Goal: Transaction & Acquisition: Purchase product/service

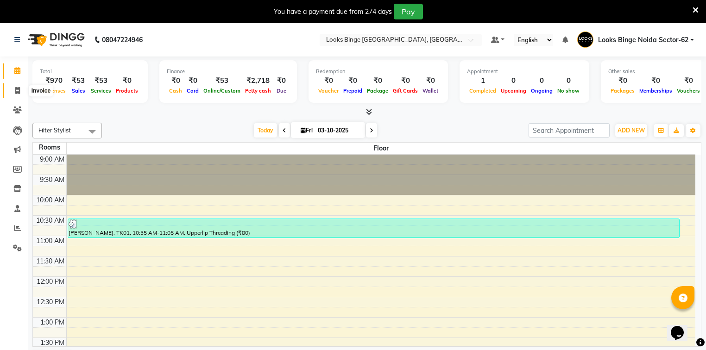
click at [20, 89] on span at bounding box center [17, 91] width 16 height 11
select select "5378"
select select "service"
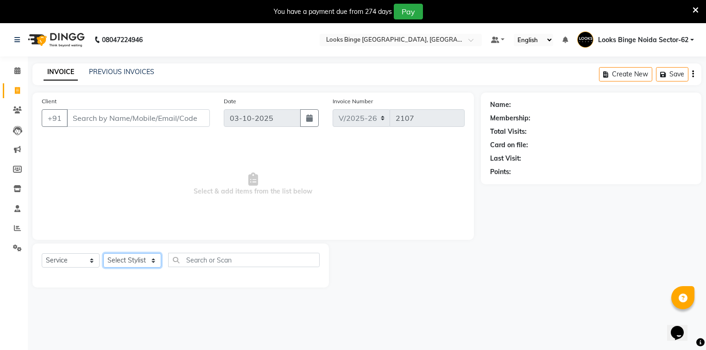
drag, startPoint x: 130, startPoint y: 265, endPoint x: 130, endPoint y: 259, distance: 6.5
click at [130, 265] on select "Select Stylist" at bounding box center [132, 261] width 58 height 14
select select "37119"
click at [103, 254] on select "Select Stylist ANJALI [PERSON_NAME] [PERSON_NAME] Counter_Sales Kasim Looks Bin…" at bounding box center [132, 261] width 58 height 14
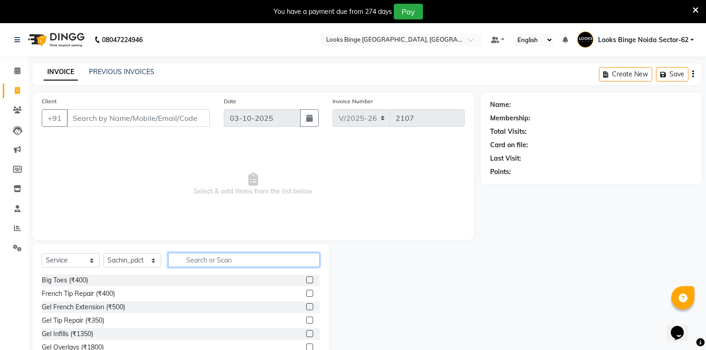
click at [191, 260] on input "text" at bounding box center [244, 260] width 152 height 14
type input "spa"
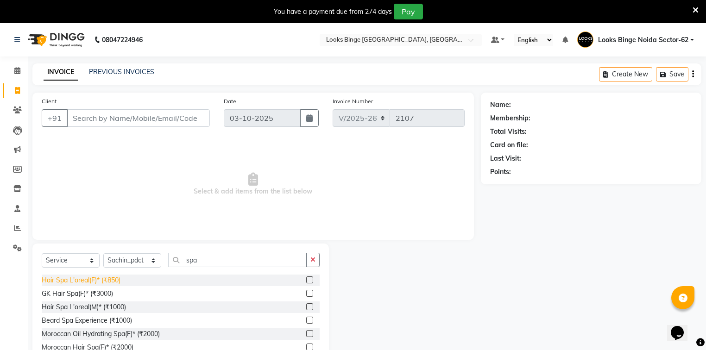
click at [70, 280] on div "Hair Spa L'oreal(F)* (₹850)" at bounding box center [81, 281] width 79 height 10
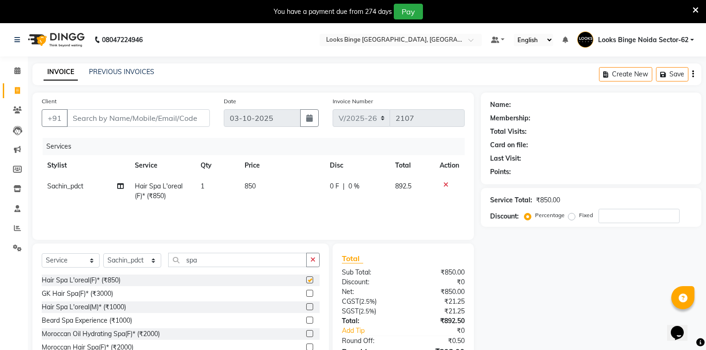
checkbox input "false"
click at [252, 188] on span "850" at bounding box center [250, 186] width 11 height 8
select select "37119"
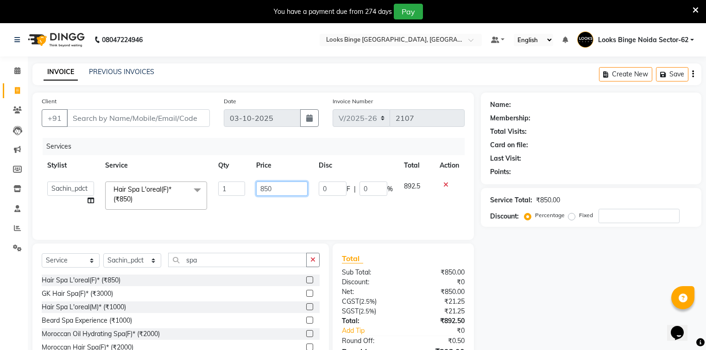
drag, startPoint x: 239, startPoint y: 178, endPoint x: 209, endPoint y: 167, distance: 31.5
click at [215, 173] on table "Stylist Service Qty Price Disc Total Action ANJALI Annu Arhaan Khan Arun Counte…" at bounding box center [253, 185] width 423 height 60
type input "1500"
click at [204, 118] on input "Client" at bounding box center [138, 118] width 143 height 18
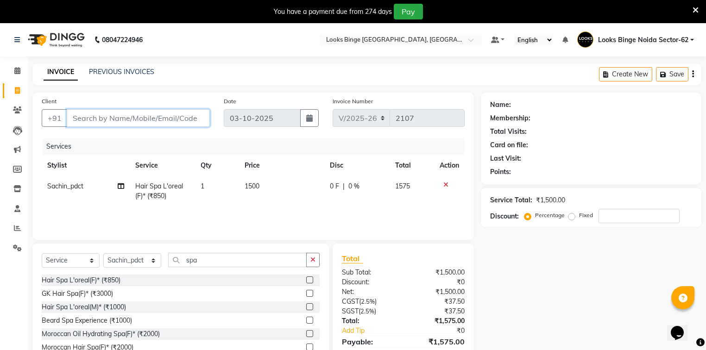
type input "8"
type input "0"
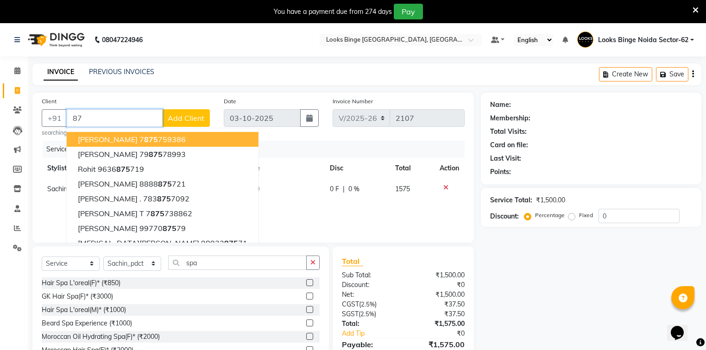
type input "8"
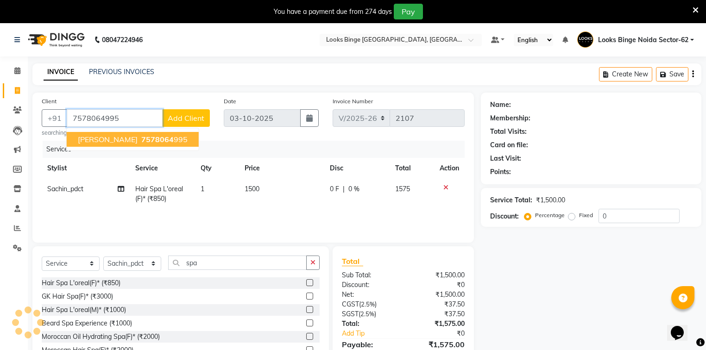
type input "7578064995"
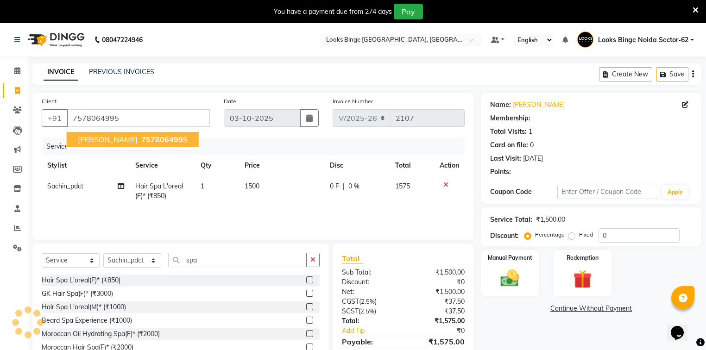
select select "1: Object"
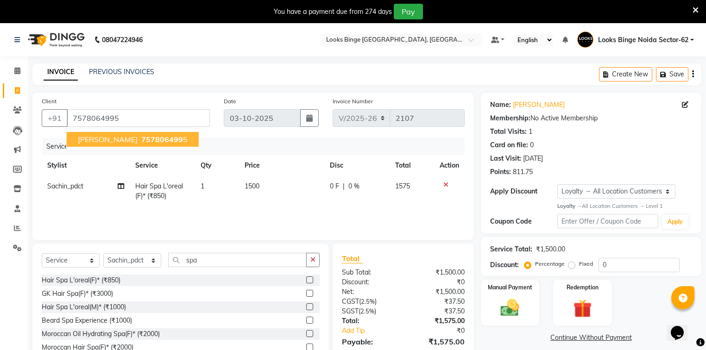
click at [208, 84] on div "INVOICE PREVIOUS INVOICES Create New Save" at bounding box center [366, 75] width 669 height 22
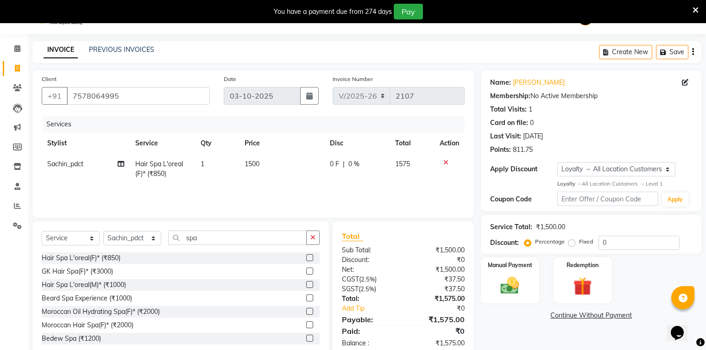
scroll to position [44, 0]
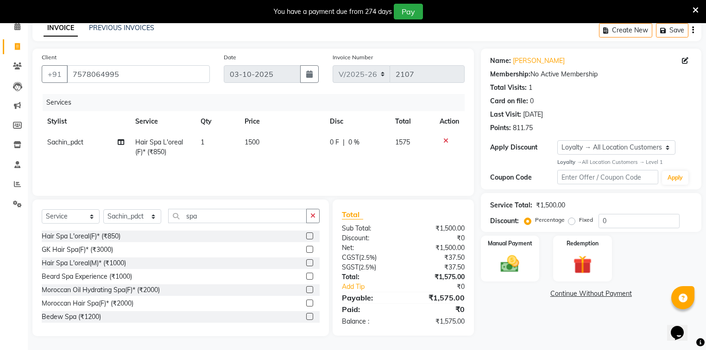
click at [445, 140] on icon at bounding box center [446, 141] width 5 height 6
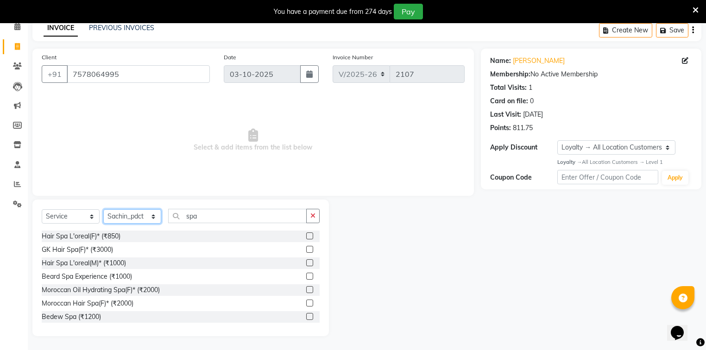
click at [139, 217] on select "Select Stylist ANJALI [PERSON_NAME] [PERSON_NAME] Counter_Sales Kasim Looks Bin…" at bounding box center [132, 217] width 58 height 14
select select "41627"
click at [103, 210] on select "Select Stylist ANJALI [PERSON_NAME] [PERSON_NAME] Counter_Sales Kasim Looks Bin…" at bounding box center [132, 217] width 58 height 14
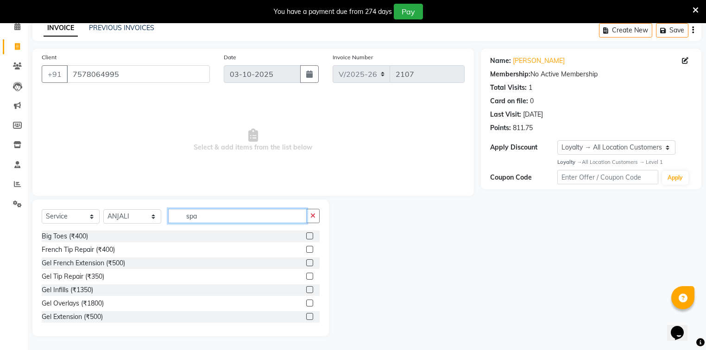
drag, startPoint x: 209, startPoint y: 218, endPoint x: 165, endPoint y: 224, distance: 43.9
click at [165, 224] on div "Select Service Product Membership Package Voucher Prepaid Gift Card Select Styl…" at bounding box center [181, 220] width 278 height 22
type input "ey"
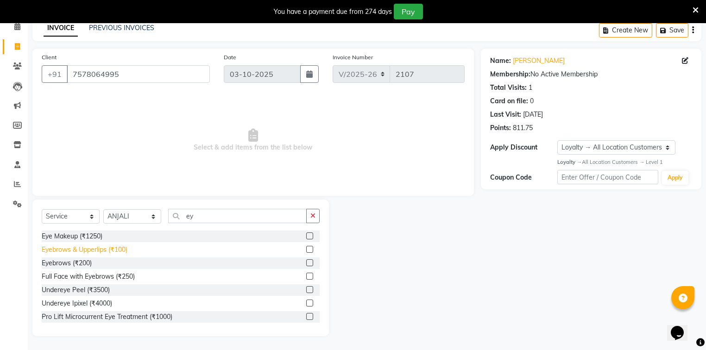
click at [99, 250] on div "Eyebrows & Upperlips (₹100)" at bounding box center [85, 250] width 86 height 10
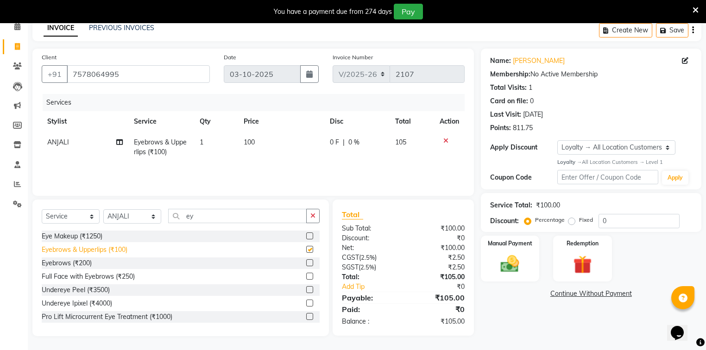
checkbox input "false"
click at [445, 141] on icon at bounding box center [446, 141] width 5 height 6
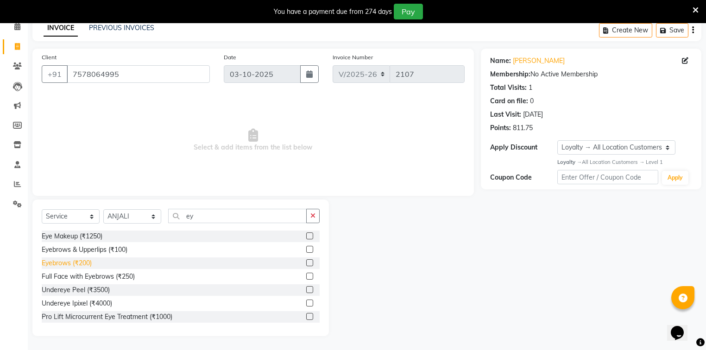
click at [89, 263] on div "Eyebrows (₹200)" at bounding box center [67, 264] width 50 height 10
checkbox input "false"
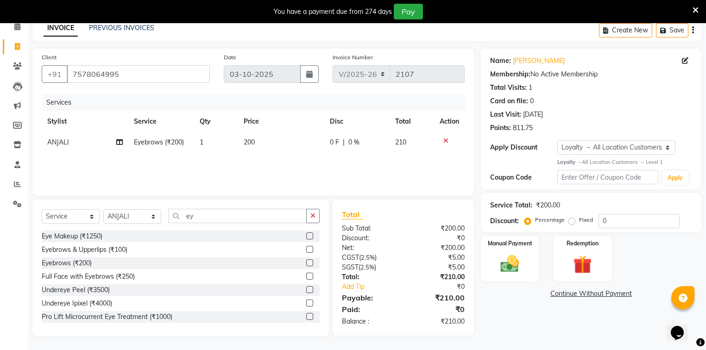
click at [276, 141] on td "200" at bounding box center [281, 142] width 86 height 21
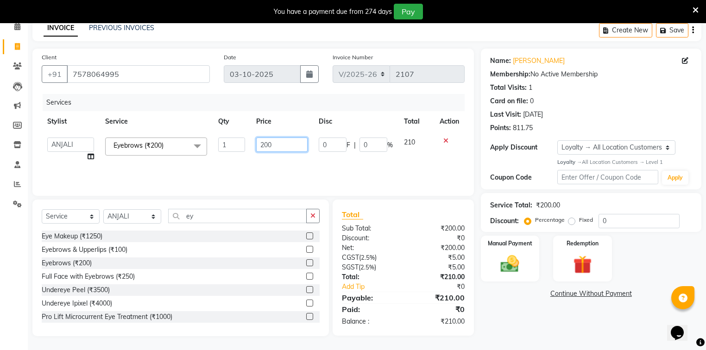
drag, startPoint x: 283, startPoint y: 144, endPoint x: 165, endPoint y: 151, distance: 118.4
click at [165, 151] on tr "ANJALI Annu [PERSON_NAME] [PERSON_NAME] Counter_Sales Kasim Looks Binge Noida S…" at bounding box center [253, 149] width 423 height 35
type input "50"
click at [178, 174] on div "Services Stylist Service Qty Price Disc Total Action ANJALI Annu Arhaan Khan Ar…" at bounding box center [253, 140] width 423 height 93
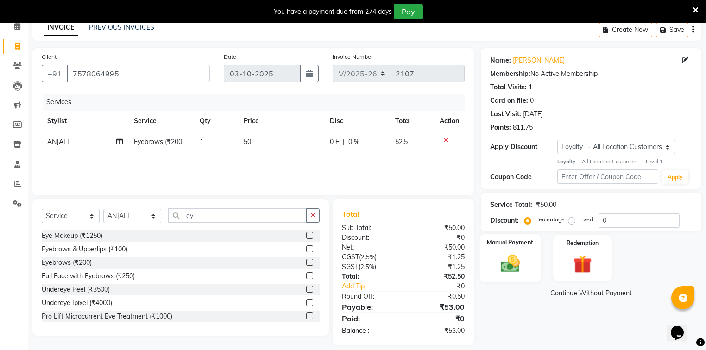
click at [522, 262] on img at bounding box center [511, 264] width 32 height 22
click at [556, 295] on span "UPI" at bounding box center [555, 294] width 14 height 11
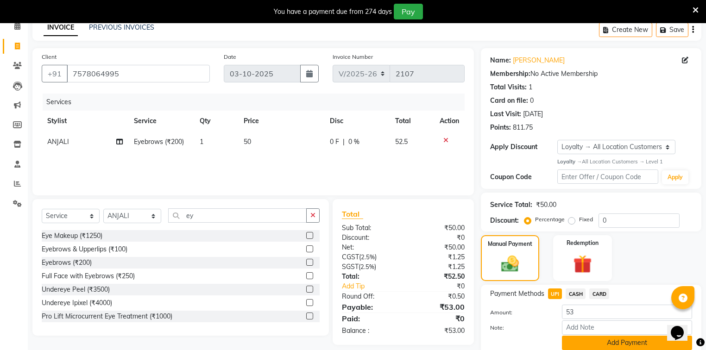
click at [592, 345] on button "Add Payment" at bounding box center [627, 343] width 130 height 14
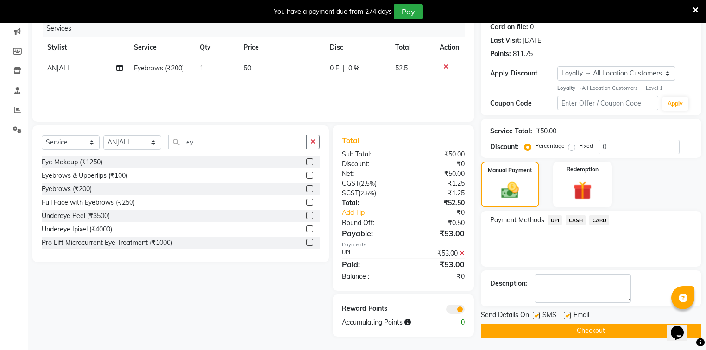
scroll to position [119, 0]
click at [594, 336] on button "Checkout" at bounding box center [591, 331] width 221 height 14
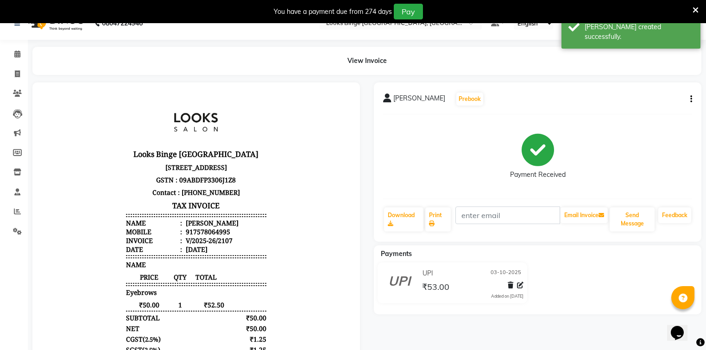
scroll to position [7, 0]
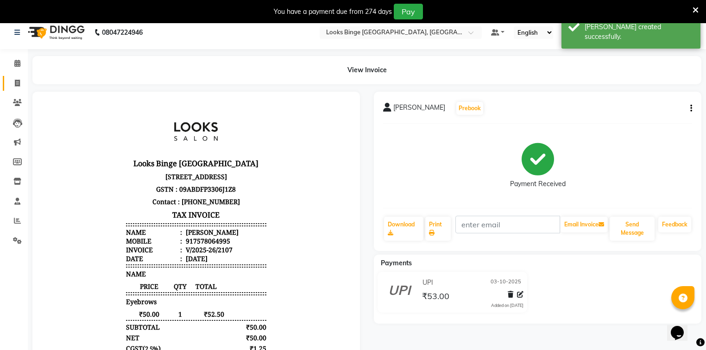
click at [13, 89] on link "Invoice" at bounding box center [14, 83] width 22 height 15
select select "service"
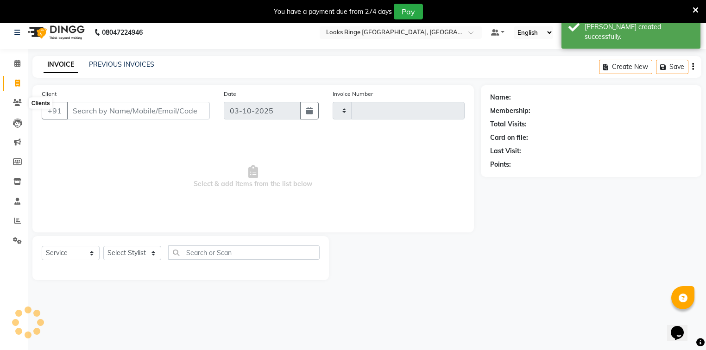
type input "2108"
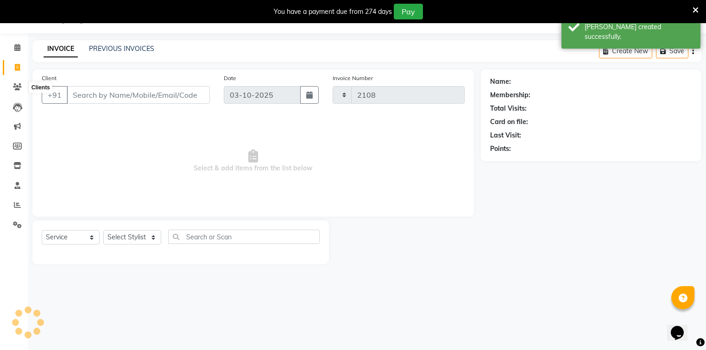
select select "5378"
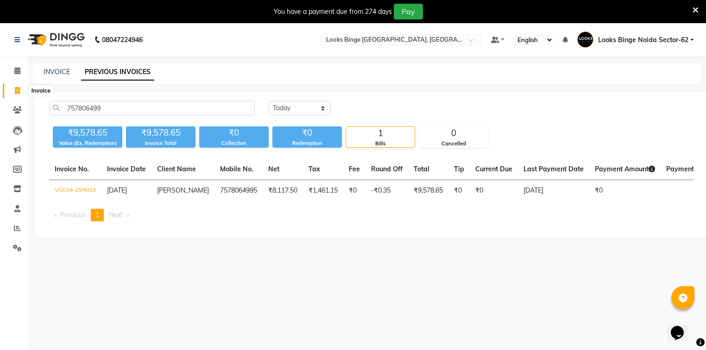
click at [17, 90] on icon at bounding box center [17, 90] width 5 height 7
select select "service"
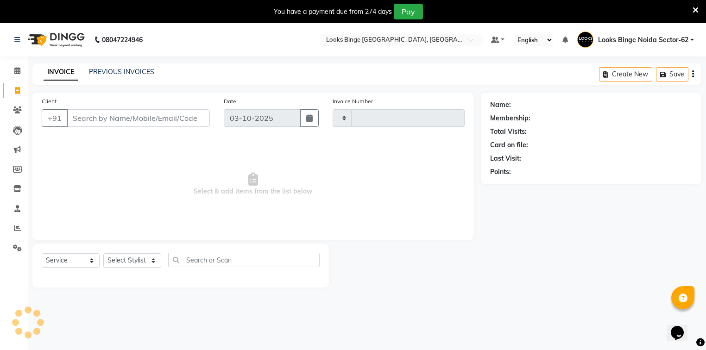
type input "2107"
select select "5378"
drag, startPoint x: 137, startPoint y: 262, endPoint x: 147, endPoint y: 257, distance: 11.4
click at [137, 262] on select "Select Stylist ANJALI [PERSON_NAME] [PERSON_NAME] Counter_Sales Kasim Looks Bin…" at bounding box center [132, 261] width 58 height 14
select select "35558"
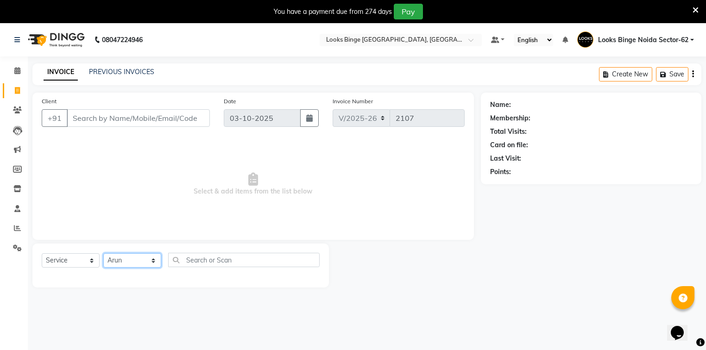
click at [103, 254] on select "Select Stylist ANJALI [PERSON_NAME] [PERSON_NAME] Counter_Sales Kasim Looks Bin…" at bounding box center [132, 261] width 58 height 14
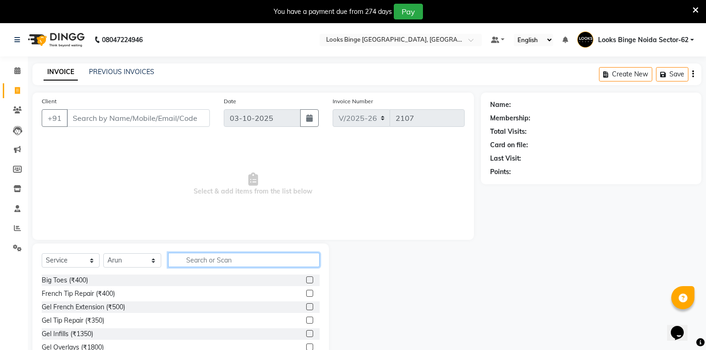
click at [197, 262] on input "text" at bounding box center [244, 260] width 152 height 14
type input "was"
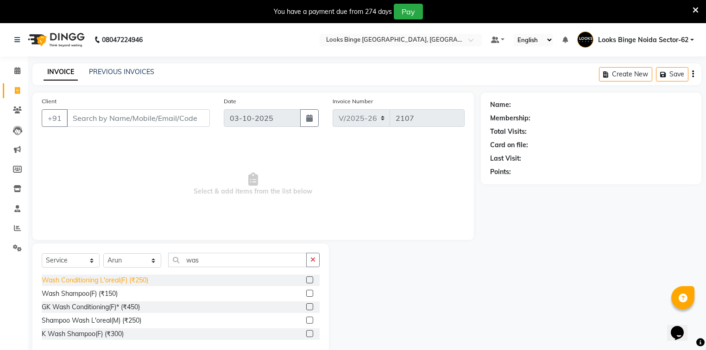
click at [100, 285] on div "Wash Conditioning L'oreal(F) (₹250)" at bounding box center [95, 281] width 107 height 10
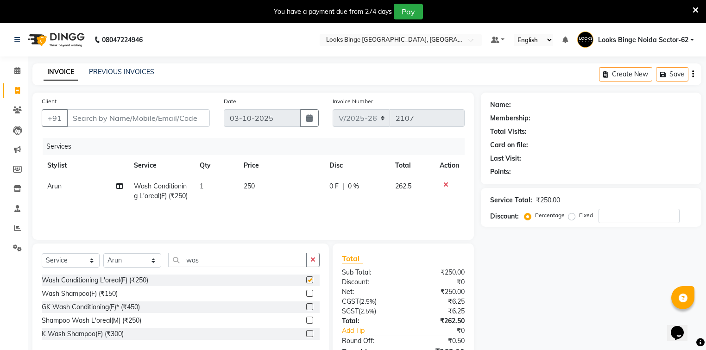
checkbox input "false"
click at [270, 189] on td "250" at bounding box center [281, 191] width 86 height 31
select select "35558"
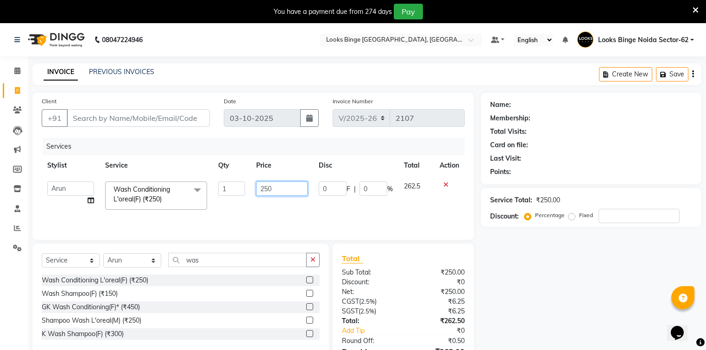
drag, startPoint x: 282, startPoint y: 191, endPoint x: 201, endPoint y: 183, distance: 82.0
click at [201, 183] on tr "ANJALI [PERSON_NAME] [PERSON_NAME] Counter_Sales Kasim Looks Binge Noida Sector…" at bounding box center [253, 195] width 423 height 39
type input "400"
click at [191, 115] on input "Client" at bounding box center [138, 118] width 143 height 18
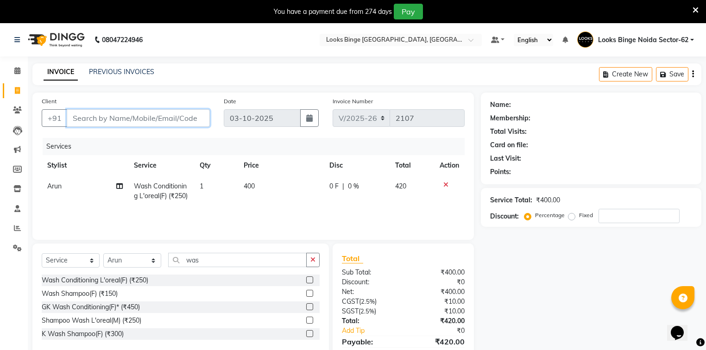
type input "8"
type input "0"
type input "8527486412"
click at [204, 117] on button "Add Client" at bounding box center [186, 118] width 48 height 18
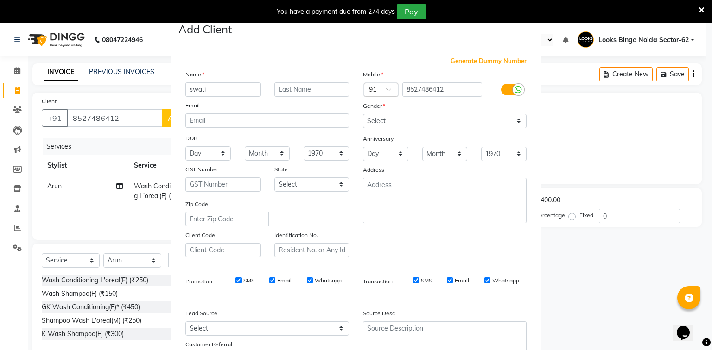
type input "swati"
click at [390, 117] on select "Select [DEMOGRAPHIC_DATA] [DEMOGRAPHIC_DATA] Other Prefer Not To Say" at bounding box center [445, 121] width 164 height 14
select select "[DEMOGRAPHIC_DATA]"
click at [363, 114] on select "Select [DEMOGRAPHIC_DATA] [DEMOGRAPHIC_DATA] Other Prefer Not To Say" at bounding box center [445, 121] width 164 height 14
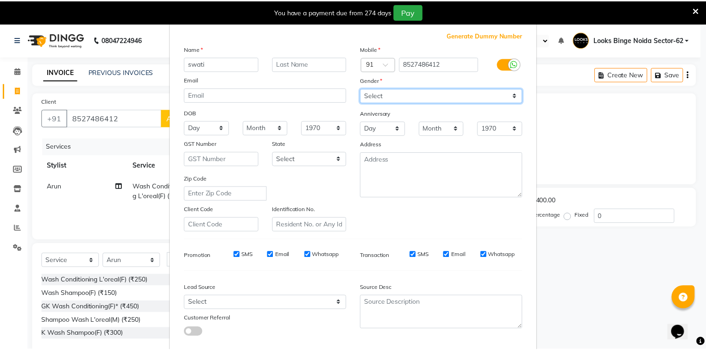
scroll to position [82, 0]
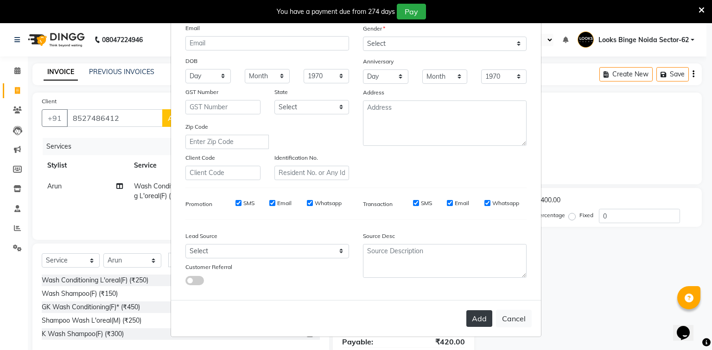
click at [480, 322] on button "Add" at bounding box center [479, 319] width 26 height 17
select select
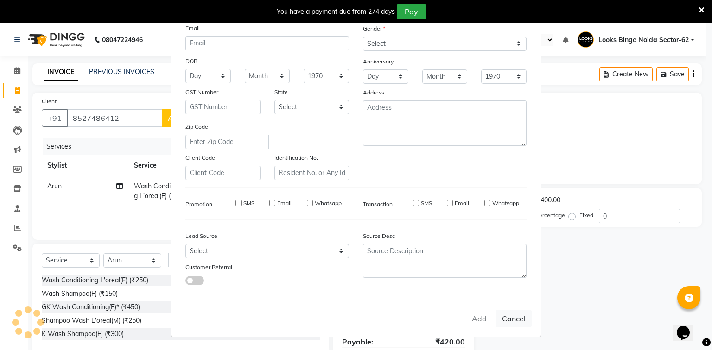
select select
checkbox input "false"
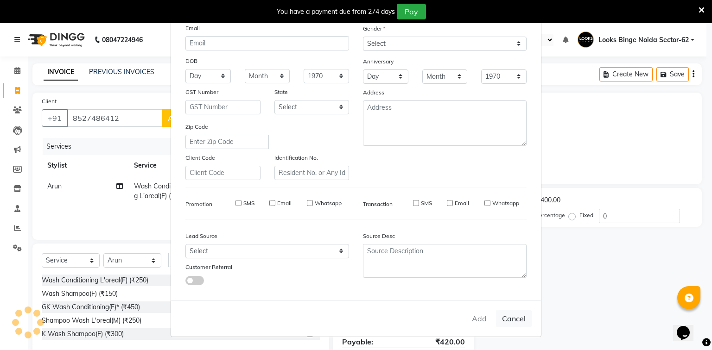
checkbox input "false"
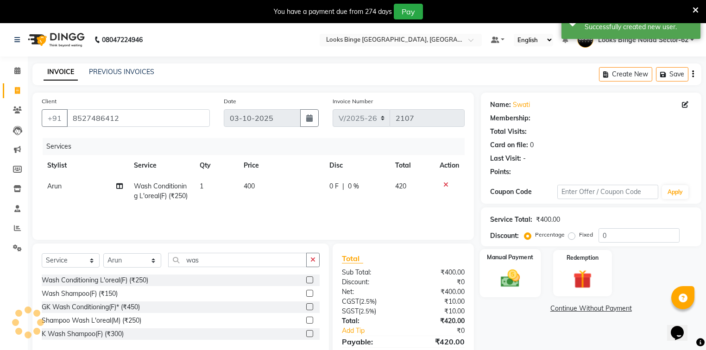
select select "1: Object"
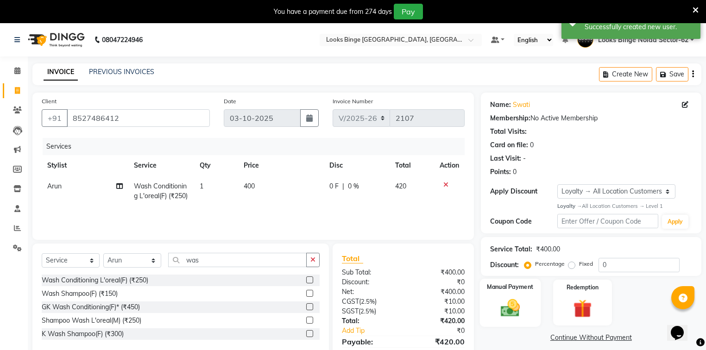
click at [506, 309] on img at bounding box center [511, 308] width 32 height 22
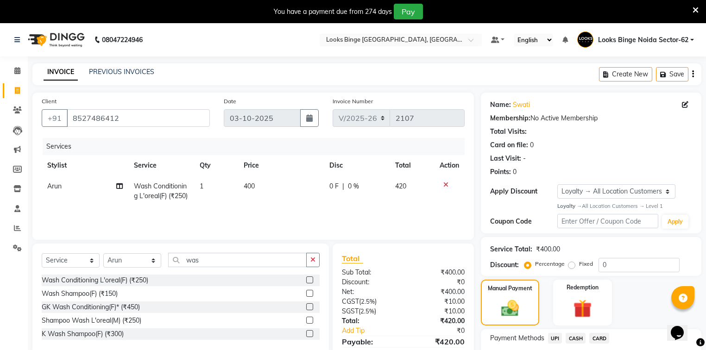
click at [553, 337] on span "UPI" at bounding box center [555, 338] width 14 height 11
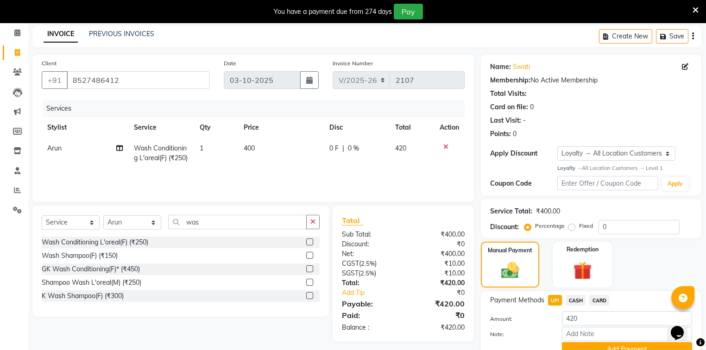
scroll to position [74, 0]
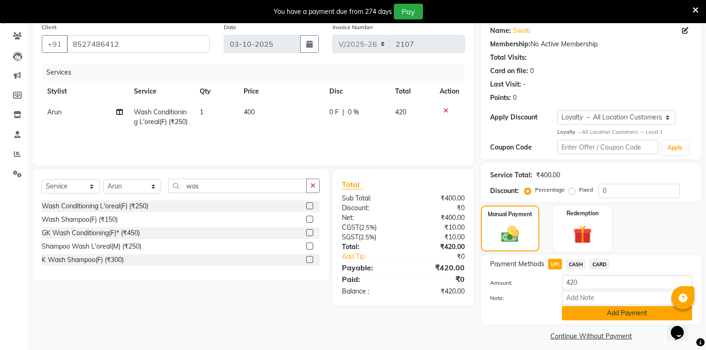
click at [593, 318] on button "Add Payment" at bounding box center [627, 313] width 130 height 14
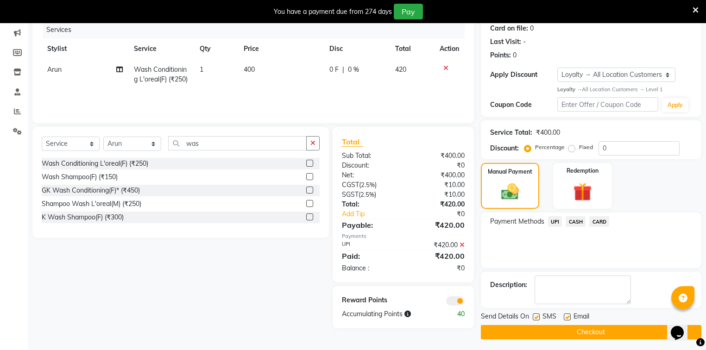
scroll to position [120, 0]
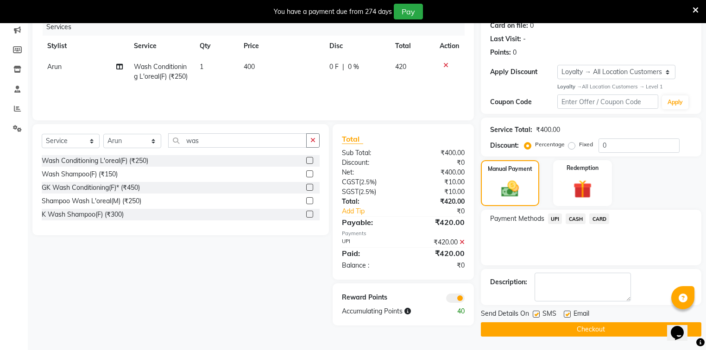
click at [581, 330] on button "Checkout" at bounding box center [591, 330] width 221 height 14
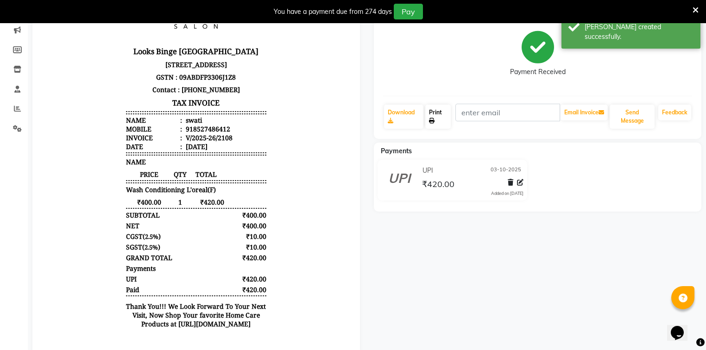
click at [432, 114] on link "Print" at bounding box center [437, 117] width 25 height 24
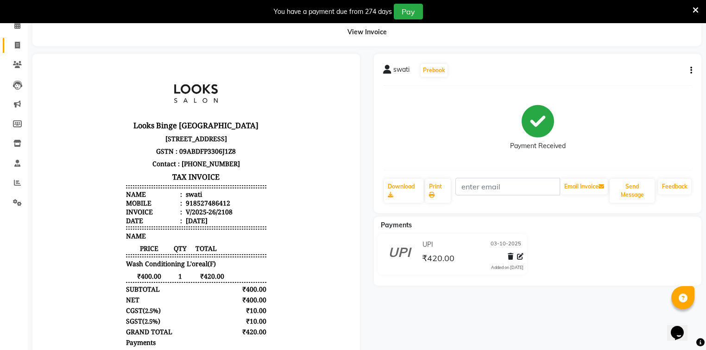
click at [6, 44] on link "Invoice" at bounding box center [14, 45] width 22 height 15
select select "service"
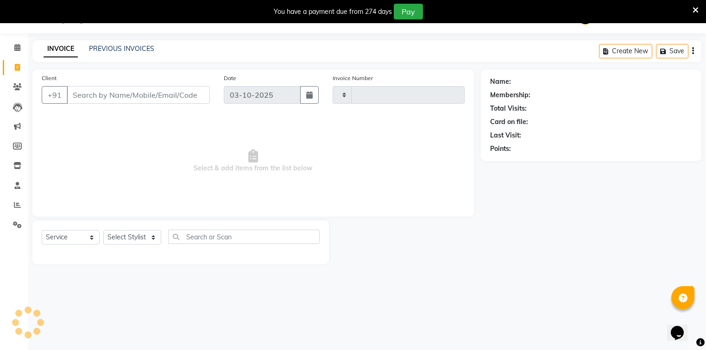
scroll to position [23, 0]
type input "2109"
select select "5378"
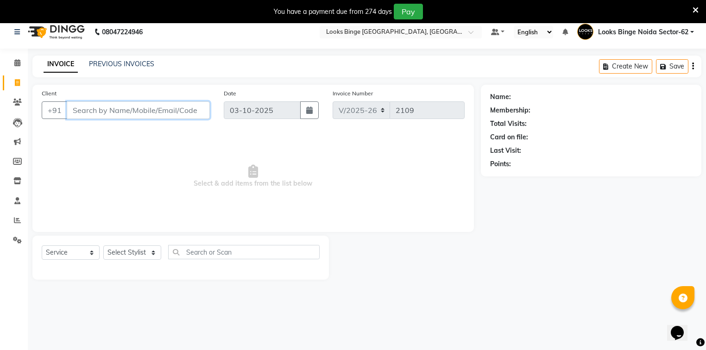
scroll to position [0, 0]
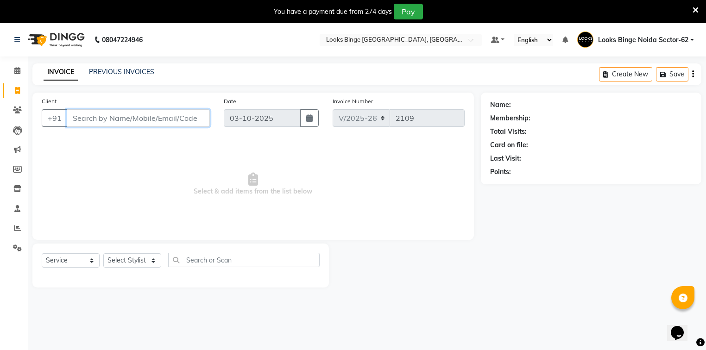
drag, startPoint x: 134, startPoint y: 121, endPoint x: 254, endPoint y: 133, distance: 119.8
click at [135, 121] on input "Client" at bounding box center [138, 118] width 143 height 18
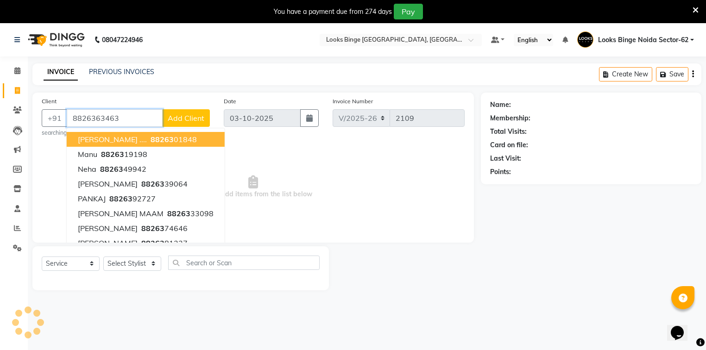
type input "8826363463"
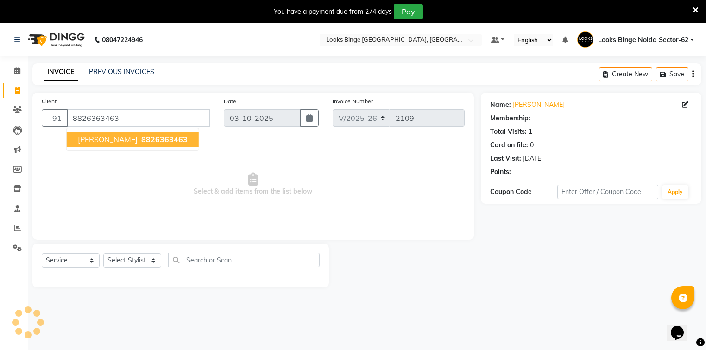
select select "1: Object"
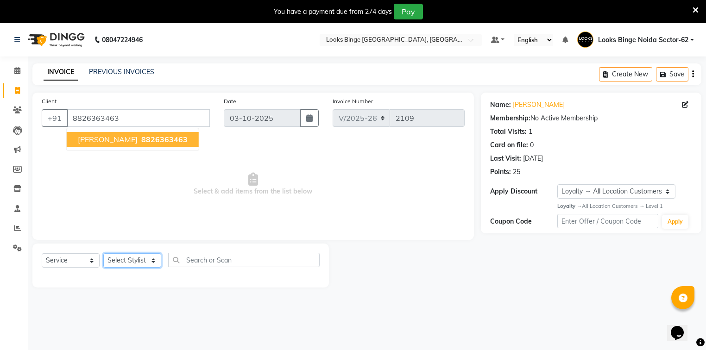
click at [126, 263] on select "Select Stylist ANJALI [PERSON_NAME] [PERSON_NAME] Counter_Sales Kasim Looks Bin…" at bounding box center [132, 261] width 58 height 14
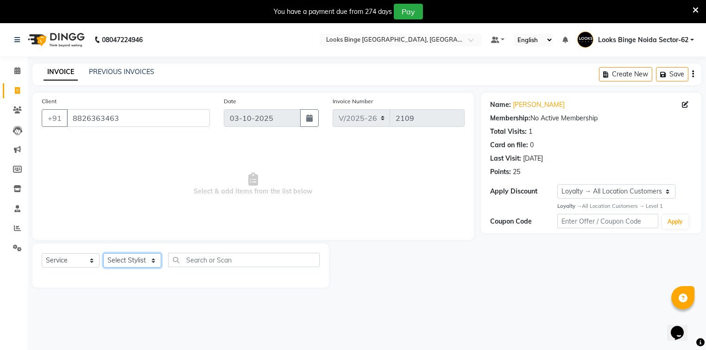
select select "35556"
click at [103, 254] on select "Select Stylist ANJALI [PERSON_NAME] [PERSON_NAME] Counter_Sales Kasim Looks Bin…" at bounding box center [132, 261] width 58 height 14
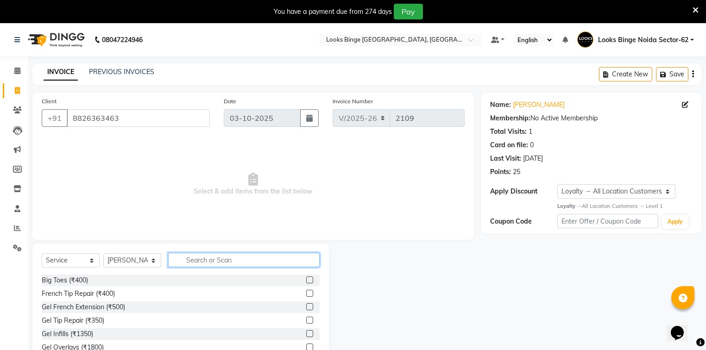
click at [209, 263] on input "text" at bounding box center [244, 260] width 152 height 14
type input "cut"
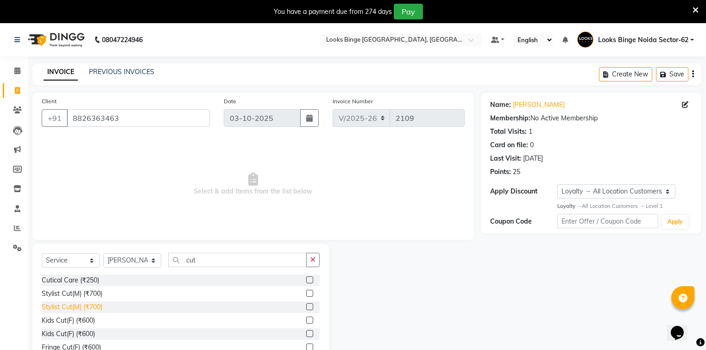
click at [91, 309] on div "Stylist Cut(M) (₹700)" at bounding box center [72, 308] width 61 height 10
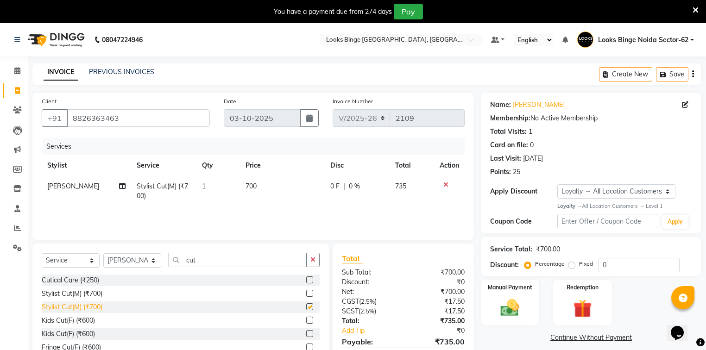
checkbox input "false"
click at [200, 263] on input "cut" at bounding box center [237, 260] width 139 height 14
click at [143, 262] on select "Select Stylist ANJALI [PERSON_NAME] [PERSON_NAME] Counter_Sales Kasim Looks Bin…" at bounding box center [132, 261] width 58 height 14
click at [103, 254] on select "Select Stylist ANJALI [PERSON_NAME] [PERSON_NAME] Counter_Sales Kasim Looks Bin…" at bounding box center [132, 261] width 58 height 14
click at [206, 264] on input "cut" at bounding box center [237, 260] width 139 height 14
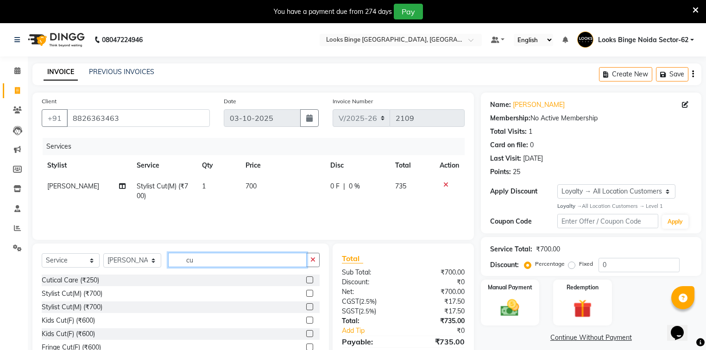
type input "c"
type input "be"
click at [274, 195] on td "700" at bounding box center [282, 191] width 85 height 31
select select "35556"
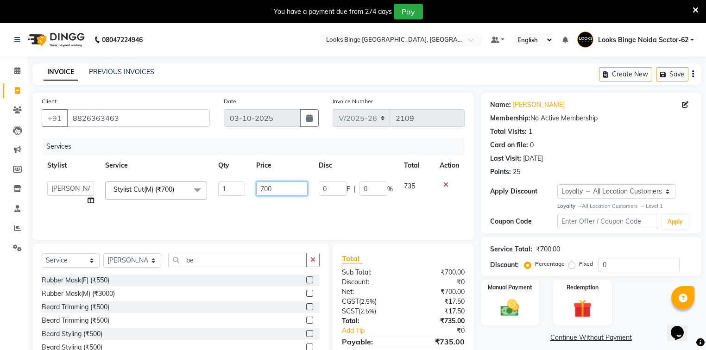
drag, startPoint x: 274, startPoint y: 195, endPoint x: 216, endPoint y: 183, distance: 59.2
click at [216, 183] on tr "[PERSON_NAME] [PERSON_NAME] Counter_Sales Kasim Looks Binge Noida Sector-62 Moh…" at bounding box center [253, 193] width 423 height 35
type input "300"
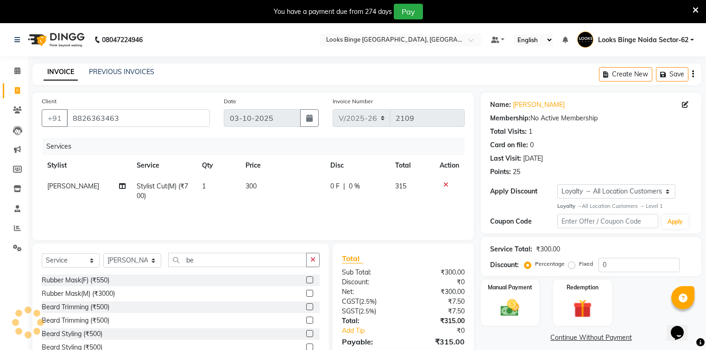
click at [300, 217] on div "Services Stylist Service Qty Price Disc Total Action Salman Stylist Cut(M) (₹70…" at bounding box center [253, 184] width 423 height 93
click at [208, 260] on input "be" at bounding box center [237, 260] width 139 height 14
type input "b"
click at [15, 72] on icon at bounding box center [17, 70] width 6 height 7
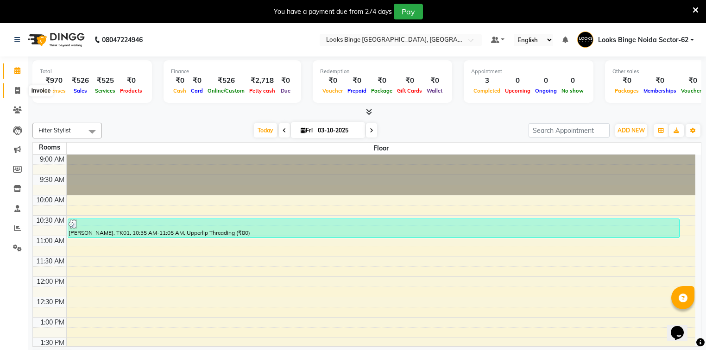
click at [18, 91] on icon at bounding box center [17, 90] width 5 height 7
select select "service"
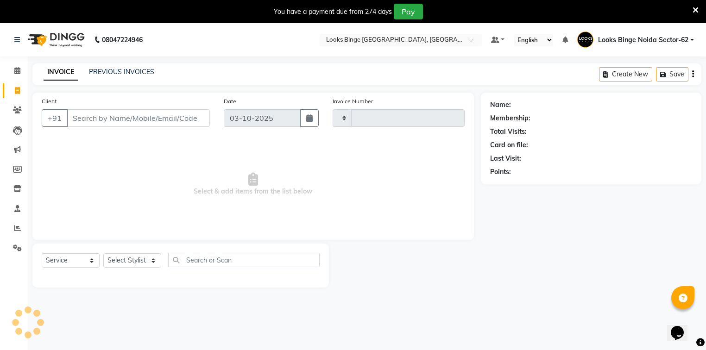
type input "2109"
select select "5378"
click at [127, 268] on select "Select Stylist ANJALI [PERSON_NAME] [PERSON_NAME] Counter_Sales Kasim Looks Bin…" at bounding box center [132, 261] width 58 height 14
select select "41627"
click at [103, 254] on select "Select Stylist ANJALI [PERSON_NAME] [PERSON_NAME] Counter_Sales Kasim Looks Bin…" at bounding box center [132, 261] width 58 height 14
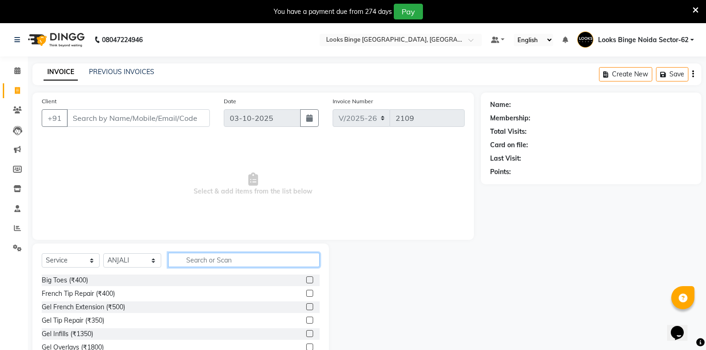
click at [187, 260] on input "text" at bounding box center [244, 260] width 152 height 14
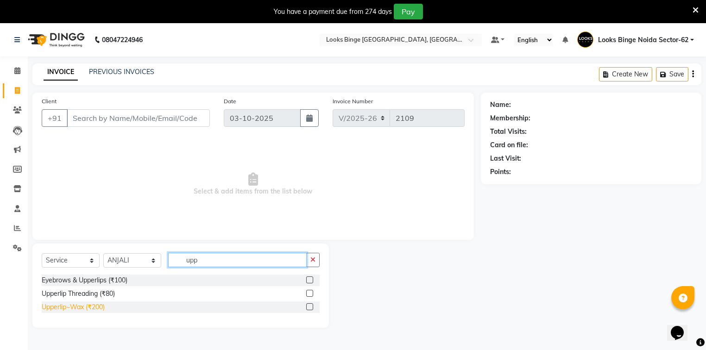
type input "upp"
click at [83, 311] on div "Upperlip~Wax (₹200)" at bounding box center [73, 308] width 63 height 10
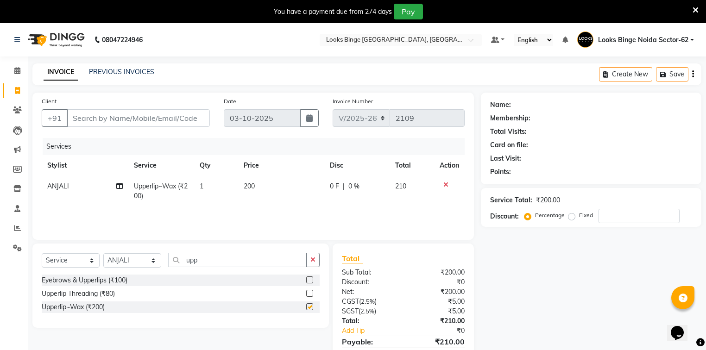
checkbox input "false"
drag, startPoint x: 217, startPoint y: 260, endPoint x: 131, endPoint y: 253, distance: 86.1
click at [131, 253] on div "Select Service Product Membership Package Voucher Prepaid Gift Card Select Styl…" at bounding box center [180, 286] width 297 height 84
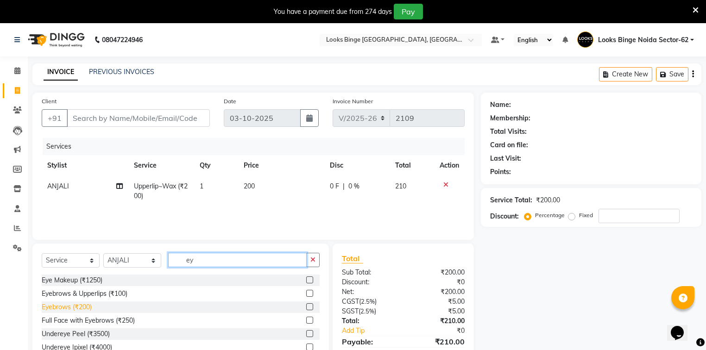
type input "ey"
click at [72, 309] on div "Eyebrows (₹200)" at bounding box center [67, 308] width 50 height 10
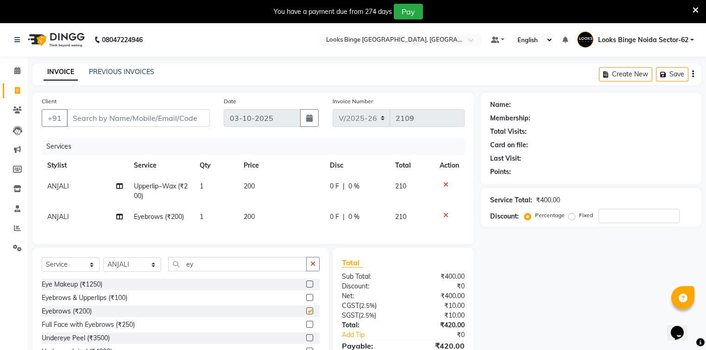
checkbox input "false"
drag, startPoint x: 201, startPoint y: 270, endPoint x: 151, endPoint y: 276, distance: 50.0
click at [151, 276] on div "Select Service Product Membership Package Voucher Prepaid Gift Card Select Styl…" at bounding box center [181, 268] width 278 height 22
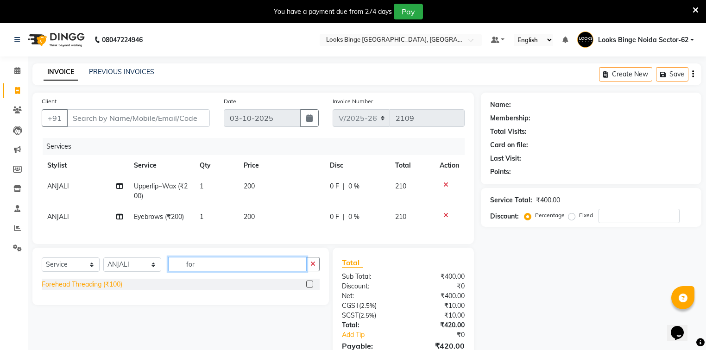
type input "for"
drag, startPoint x: 98, startPoint y: 291, endPoint x: 211, endPoint y: 256, distance: 118.5
click at [119, 284] on div "Select Service Product Membership Package Voucher Prepaid Gift Card Select Styl…" at bounding box center [180, 276] width 297 height 57
drag, startPoint x: 112, startPoint y: 295, endPoint x: 117, endPoint y: 284, distance: 12.2
click at [112, 290] on div "Forehead Threading (₹100)" at bounding box center [82, 285] width 81 height 10
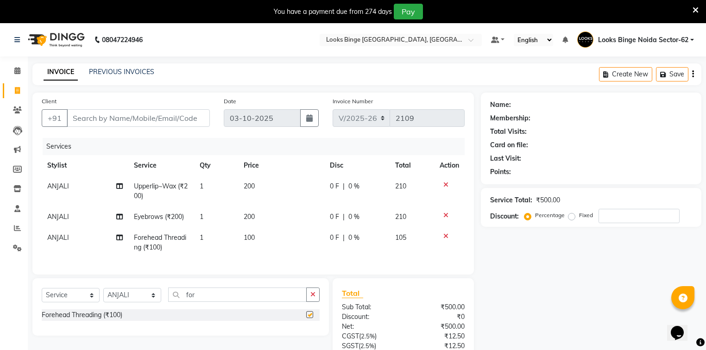
checkbox input "false"
click at [278, 182] on td "200" at bounding box center [281, 191] width 86 height 31
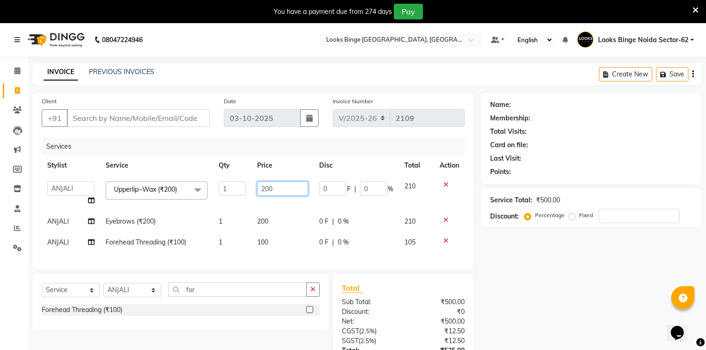
drag, startPoint x: 286, startPoint y: 186, endPoint x: 222, endPoint y: 154, distance: 71.3
click at [234, 176] on table "Stylist Service Qty Price Disc Total Action ANJALI Annu [PERSON_NAME] [PERSON_N…" at bounding box center [253, 204] width 423 height 98
type input "150"
click at [268, 211] on td "200" at bounding box center [283, 221] width 62 height 21
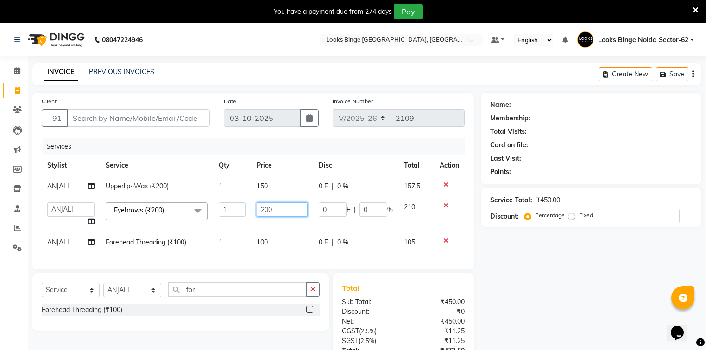
drag, startPoint x: 280, startPoint y: 209, endPoint x: 242, endPoint y: 201, distance: 38.8
click at [242, 201] on tr "ANJALI Annu [PERSON_NAME] [PERSON_NAME] Counter_Sales Kasim Looks Binge Noida S…" at bounding box center [253, 214] width 423 height 35
type input "50"
click at [278, 240] on td "100" at bounding box center [282, 242] width 62 height 21
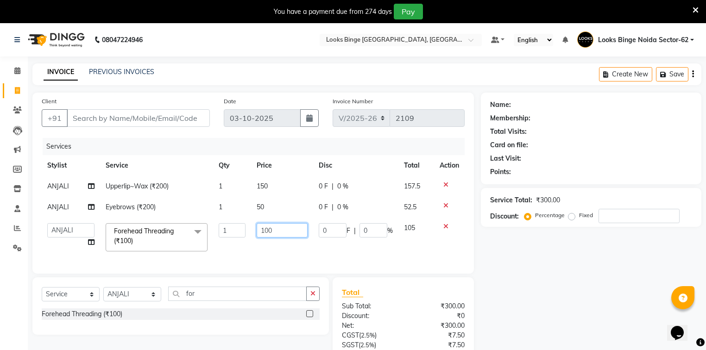
drag, startPoint x: 286, startPoint y: 229, endPoint x: 224, endPoint y: 221, distance: 62.7
click at [224, 221] on tr "ANJALI Annu [PERSON_NAME] [PERSON_NAME] Counter_Sales Kasim Looks Binge Noida S…" at bounding box center [253, 237] width 423 height 39
type input "50"
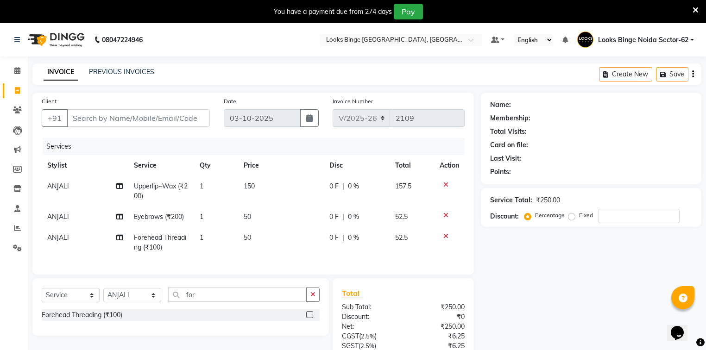
click at [241, 258] on div "Services Stylist Service Qty Price Disc Total Action ANJALI Upperlip~Wax (₹200)…" at bounding box center [253, 201] width 423 height 127
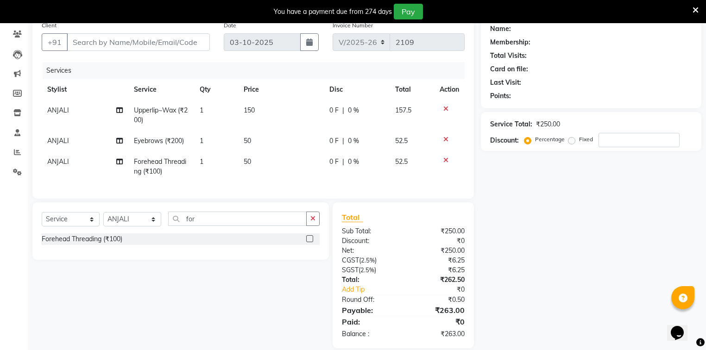
scroll to position [94, 0]
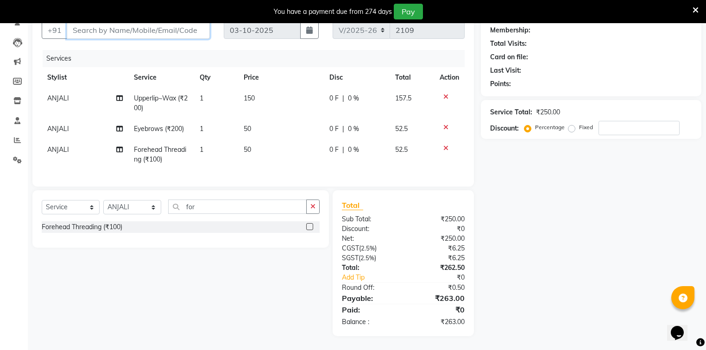
click at [189, 30] on input "Client" at bounding box center [138, 30] width 143 height 18
type input "l"
type input "0"
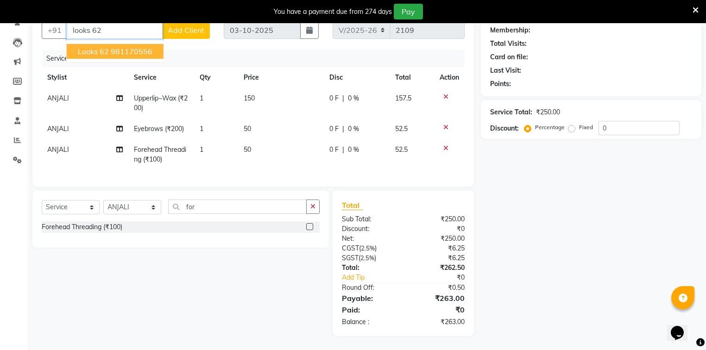
click at [121, 47] on ngb-highlight "981170556" at bounding box center [132, 51] width 42 height 9
type input "981170556"
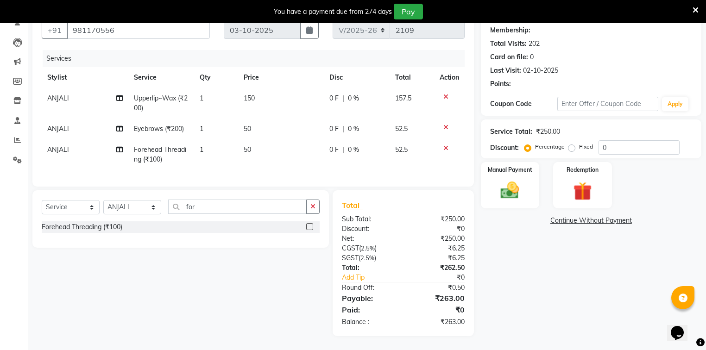
select select "1: Object"
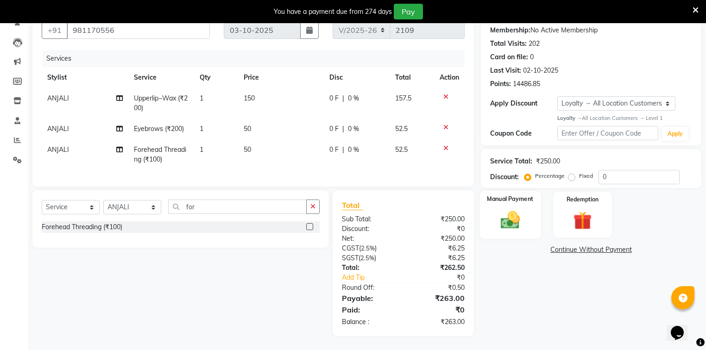
click at [522, 211] on img at bounding box center [511, 220] width 32 height 22
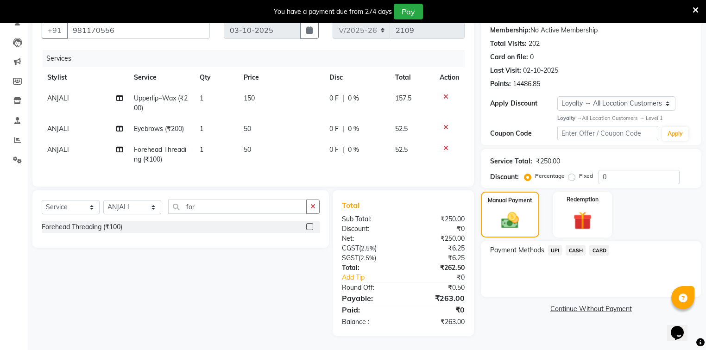
click at [556, 245] on span "UPI" at bounding box center [555, 250] width 14 height 11
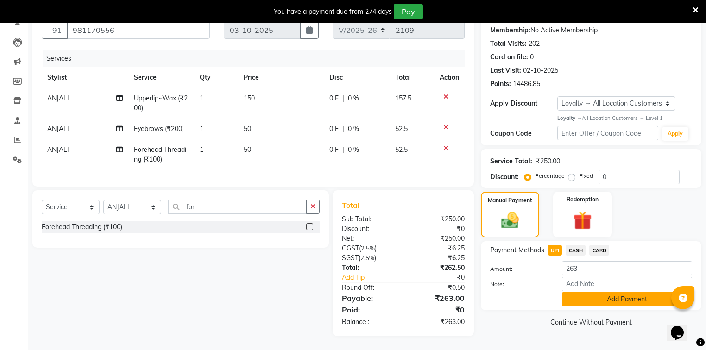
click at [567, 298] on button "Add Payment" at bounding box center [627, 299] width 130 height 14
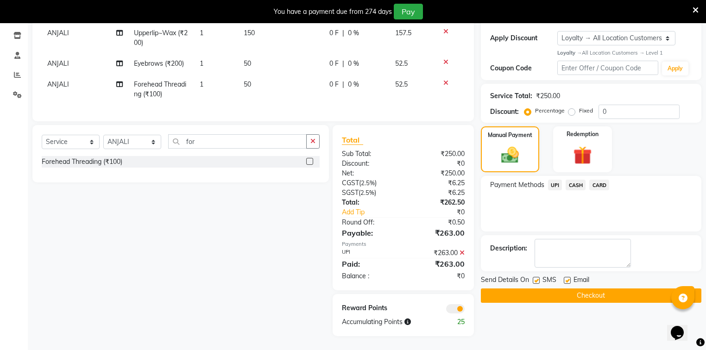
scroll to position [159, 0]
click at [571, 297] on div "Name: Looks 62 Membership: No Active Membership Total Visits: 202 Card on file:…" at bounding box center [595, 137] width 228 height 397
click at [571, 296] on button "Checkout" at bounding box center [591, 296] width 221 height 14
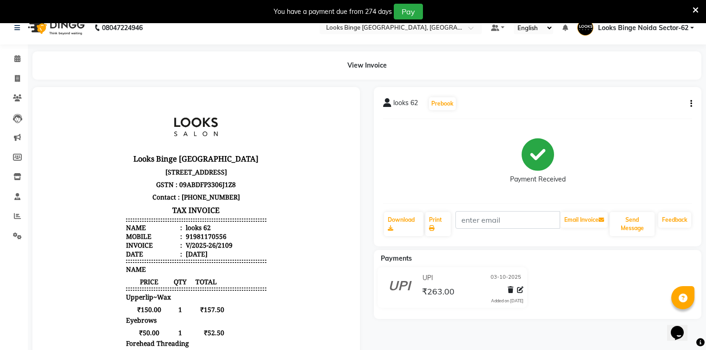
scroll to position [11, 0]
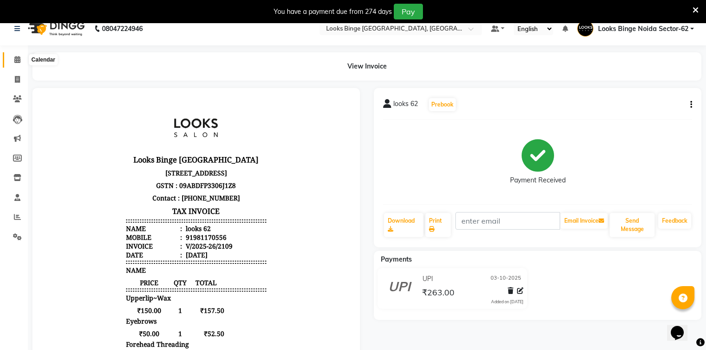
click at [15, 58] on icon at bounding box center [17, 59] width 6 height 7
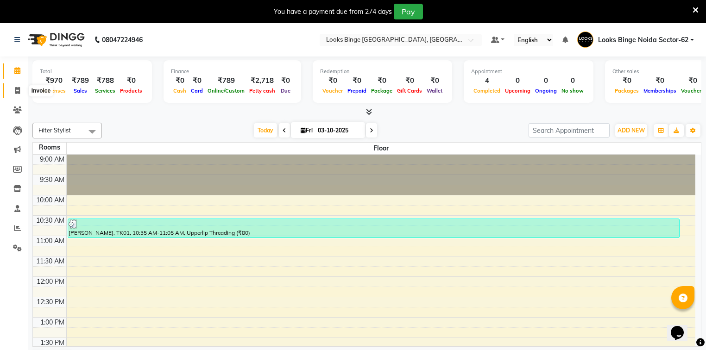
click at [17, 90] on icon at bounding box center [17, 90] width 5 height 7
select select "service"
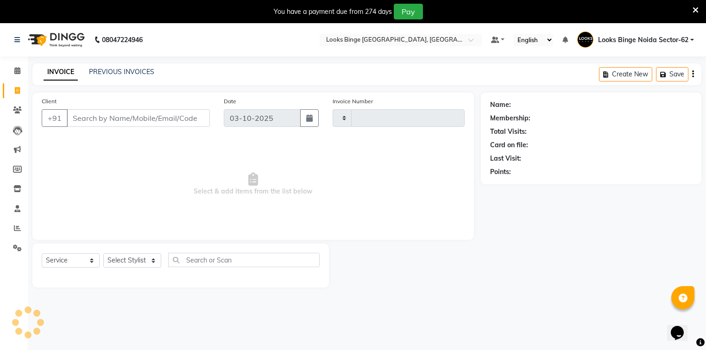
type input "2110"
select select "5378"
click at [128, 71] on link "PREVIOUS INVOICES" at bounding box center [121, 72] width 65 height 8
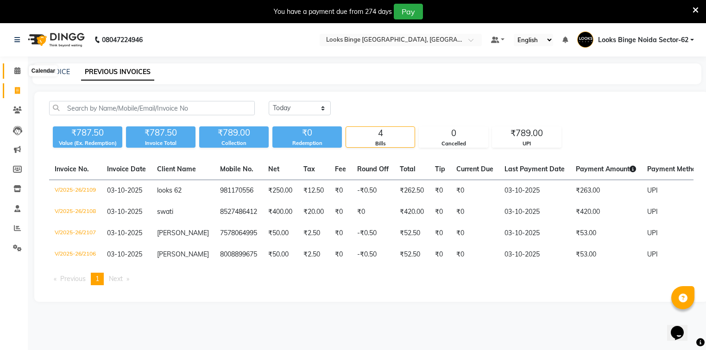
click at [13, 70] on span at bounding box center [17, 71] width 16 height 11
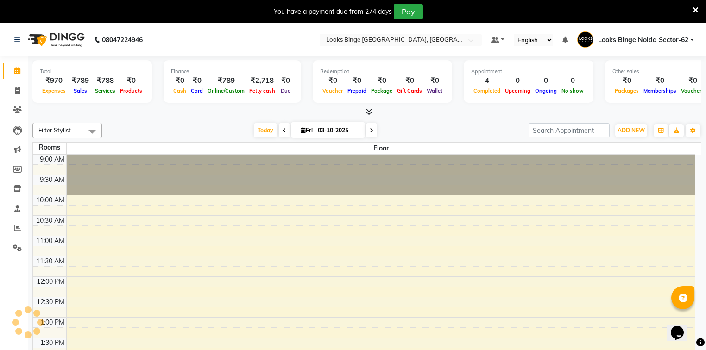
scroll to position [273, 0]
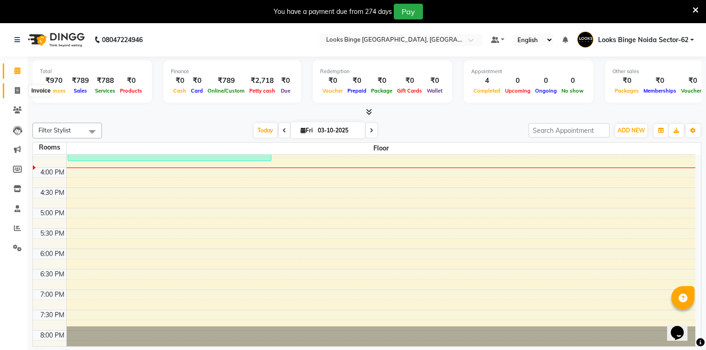
click at [20, 89] on span at bounding box center [17, 91] width 16 height 11
select select "service"
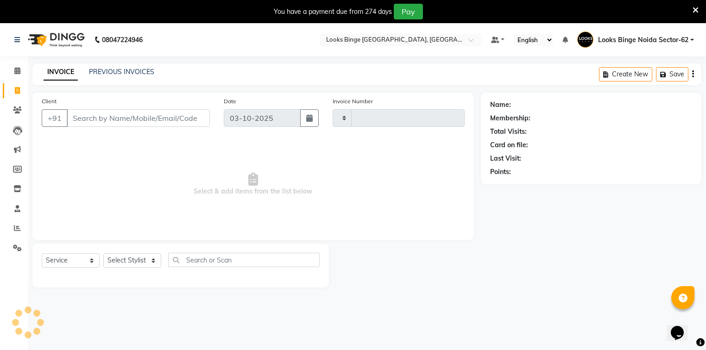
type input "2110"
select select "5378"
drag, startPoint x: 128, startPoint y: 121, endPoint x: 0, endPoint y: 116, distance: 128.0
click at [0, 116] on app-home "08047224946 Select Location × Looks Binge [GEOGRAPHIC_DATA]-62, Noida Default P…" at bounding box center [353, 162] width 706 height 279
click at [130, 115] on input "9899846076" at bounding box center [115, 118] width 96 height 18
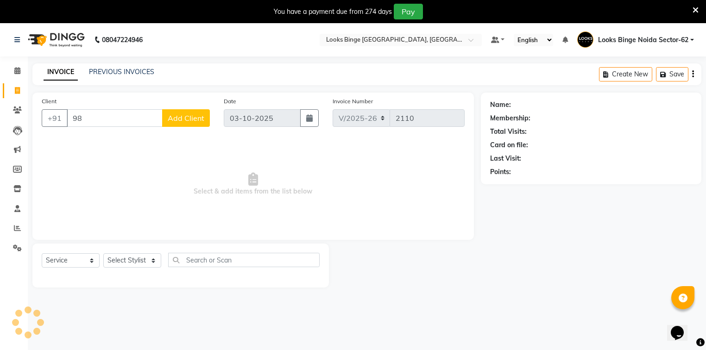
type input "9"
click at [132, 118] on input "84471732132" at bounding box center [115, 118] width 96 height 18
type input "8447173212"
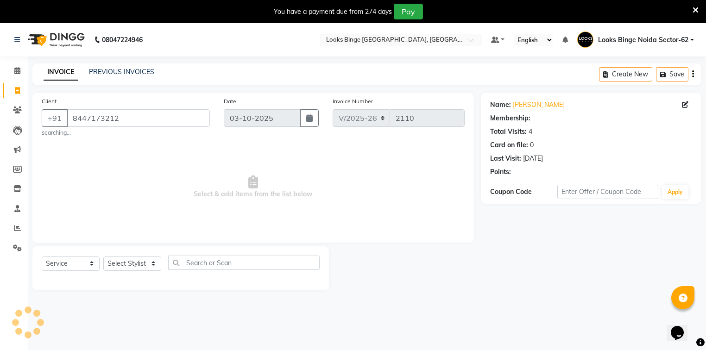
select select "1: Object"
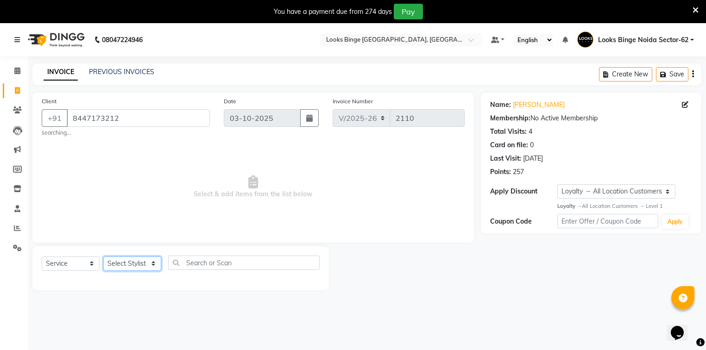
click at [133, 264] on select "Select Stylist ANJALI [PERSON_NAME] [PERSON_NAME] Counter_Sales Kasim Looks Bin…" at bounding box center [132, 264] width 58 height 14
select select "35553"
click at [103, 257] on select "Select Stylist ANJALI [PERSON_NAME] [PERSON_NAME] Counter_Sales Kasim Looks Bin…" at bounding box center [132, 264] width 58 height 14
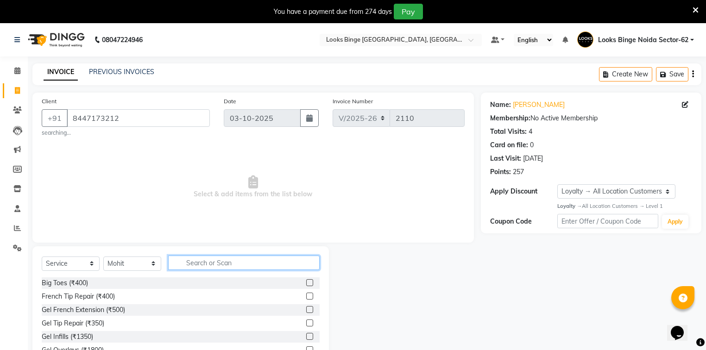
click at [222, 263] on input "text" at bounding box center [244, 263] width 152 height 14
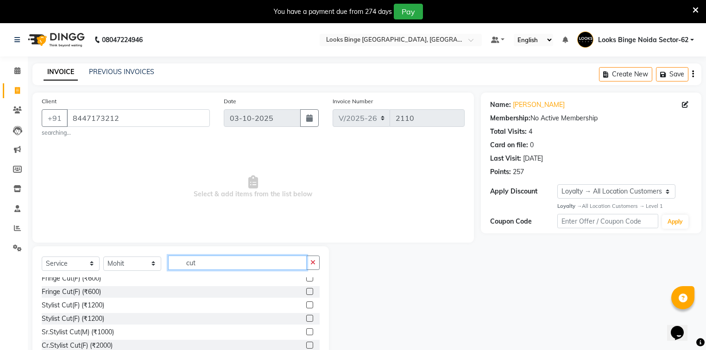
scroll to position [74, 0]
type input "cut"
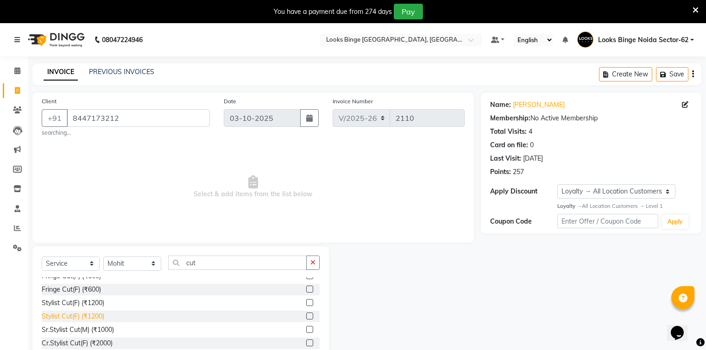
click at [74, 318] on div "Stylist Cut(F) (₹1200)" at bounding box center [73, 317] width 63 height 10
checkbox input "false"
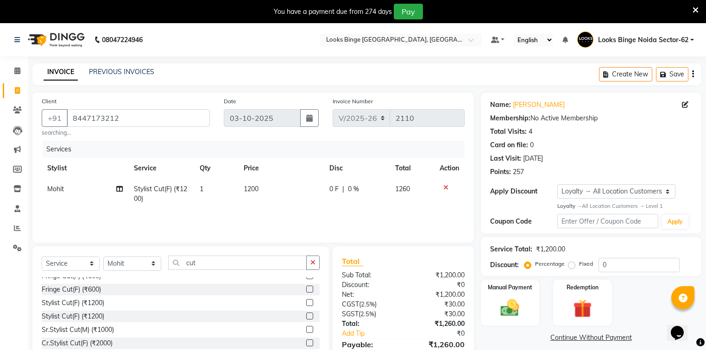
drag, startPoint x: 270, startPoint y: 183, endPoint x: 313, endPoint y: 217, distance: 55.7
click at [270, 183] on td "1200" at bounding box center [281, 194] width 86 height 31
select select "35553"
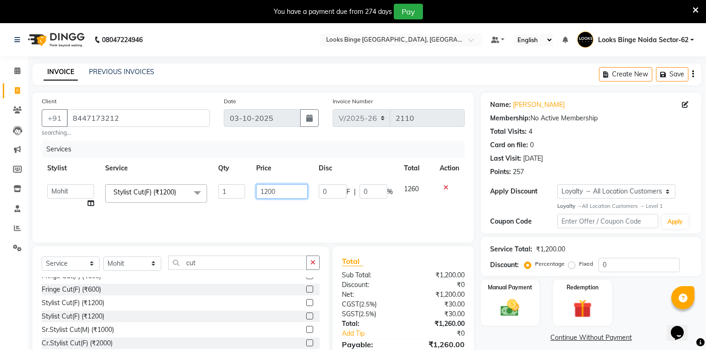
drag, startPoint x: 297, startPoint y: 196, endPoint x: 141, endPoint y: 173, distance: 157.4
click at [141, 173] on table "Stylist Service Qty Price Disc Total Action ANJALI Annu [PERSON_NAME] [PERSON_N…" at bounding box center [253, 186] width 423 height 56
type input "1000"
click at [257, 216] on div "Services Stylist Service Qty Price Disc Total Action ANJALI Annu [PERSON_NAME] …" at bounding box center [253, 187] width 423 height 93
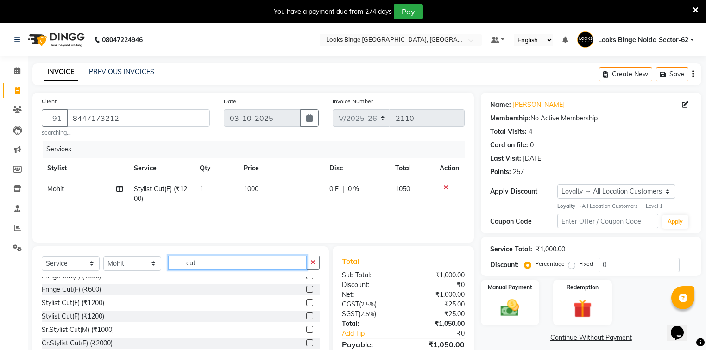
click at [198, 263] on input "cut" at bounding box center [237, 263] width 139 height 14
type input "c"
type input "cut"
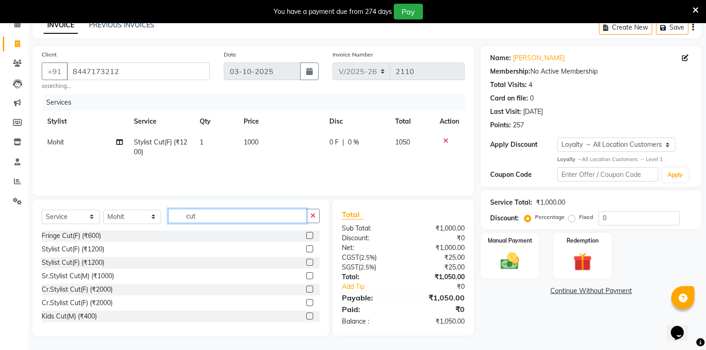
scroll to position [68, 0]
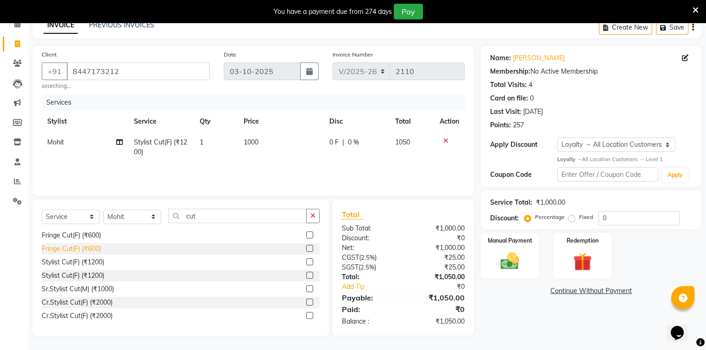
click at [57, 251] on div "Fringe Cut(F) (₹600)" at bounding box center [71, 249] width 59 height 10
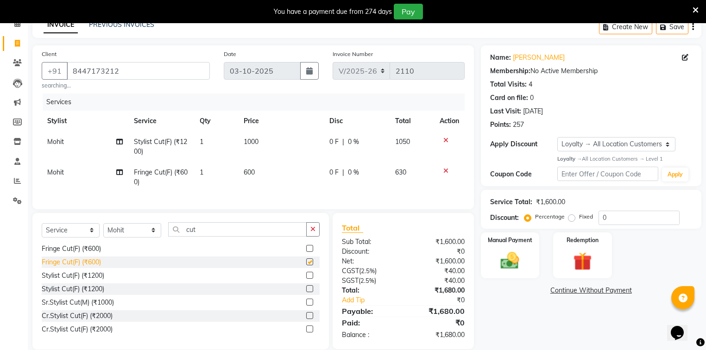
checkbox input "false"
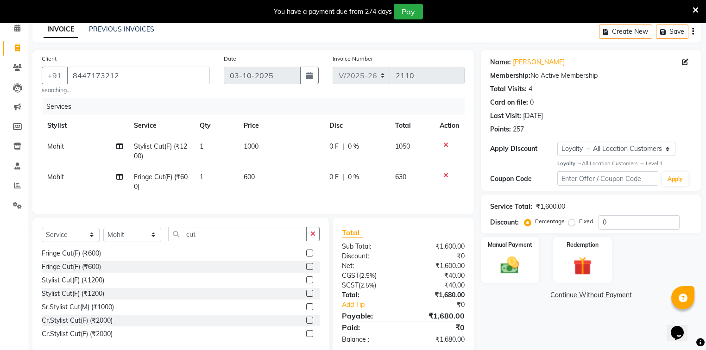
scroll to position [30, 0]
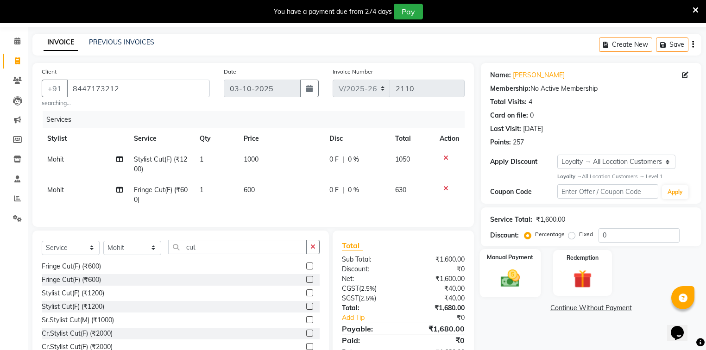
click at [532, 274] on div "Manual Payment" at bounding box center [510, 273] width 61 height 48
click at [558, 312] on span "UPI" at bounding box center [555, 309] width 14 height 11
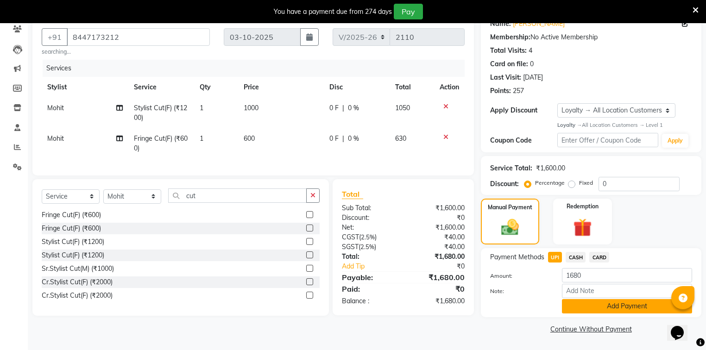
click at [596, 307] on button "Add Payment" at bounding box center [627, 306] width 130 height 14
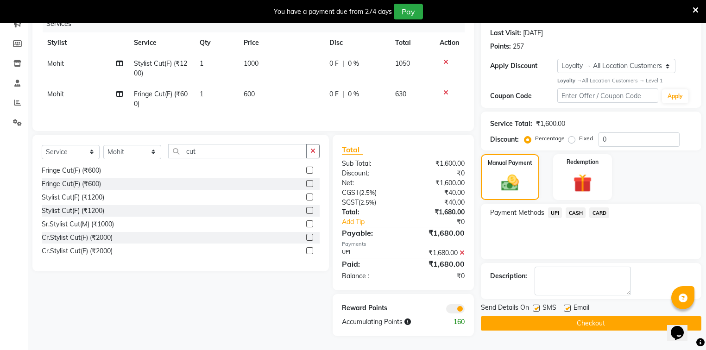
scroll to position [132, 0]
click at [597, 319] on button "Checkout" at bounding box center [591, 324] width 221 height 14
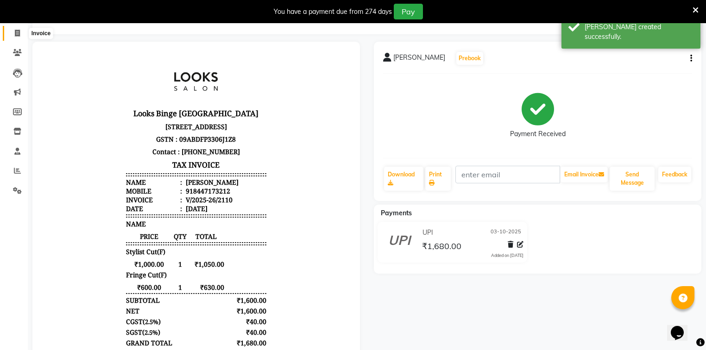
click at [13, 35] on span at bounding box center [17, 33] width 16 height 11
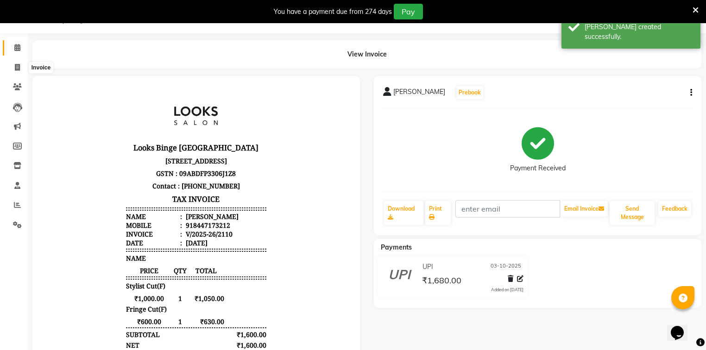
select select "5378"
select select "service"
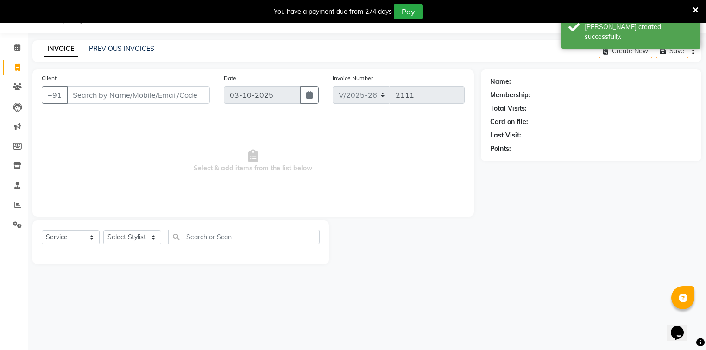
click at [78, 85] on div "Client +91" at bounding box center [126, 92] width 182 height 38
click at [82, 92] on input "Client" at bounding box center [138, 95] width 143 height 18
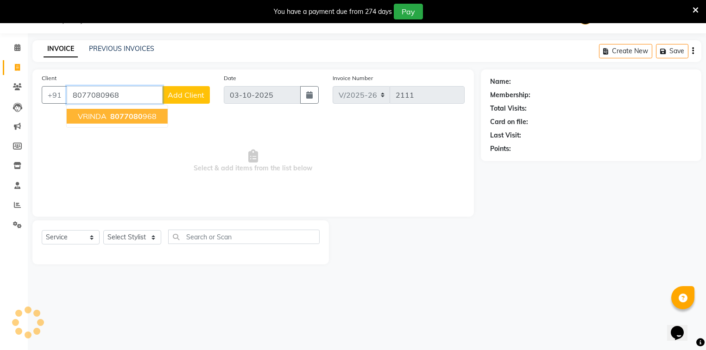
type input "8077080968"
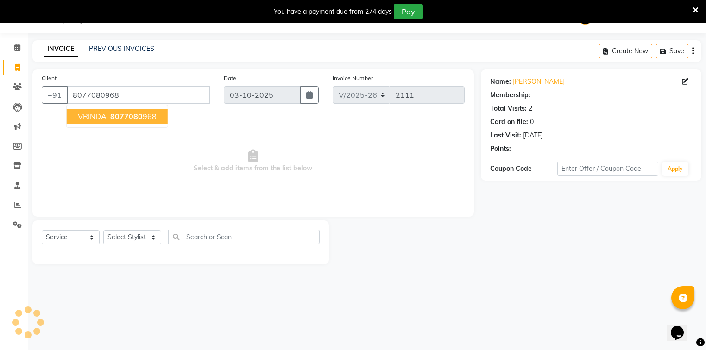
select select "1: Object"
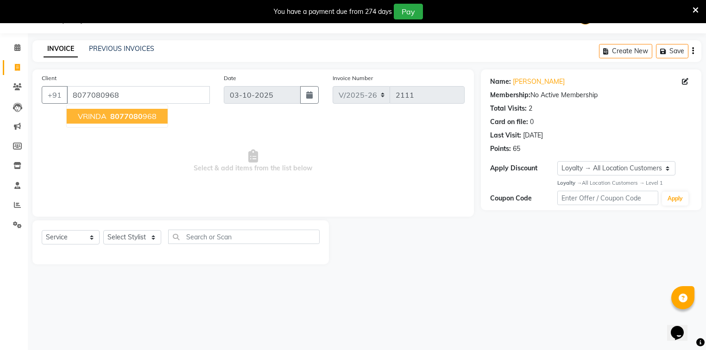
click at [96, 116] on span "VRINDA" at bounding box center [92, 116] width 29 height 9
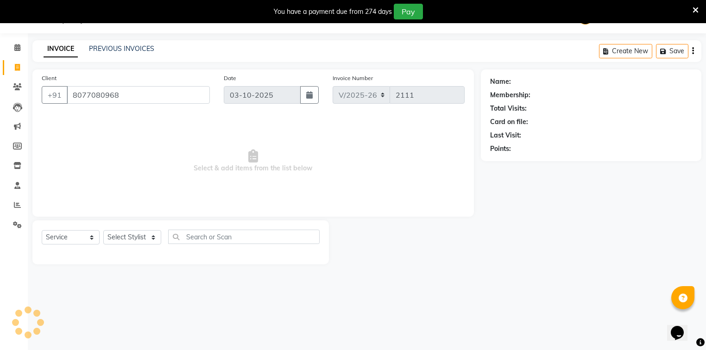
select select "1: Object"
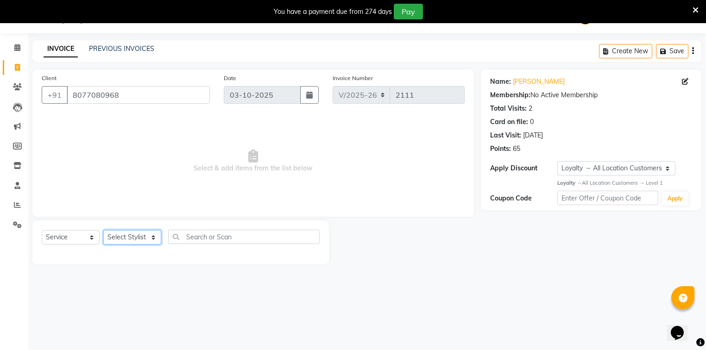
click at [142, 243] on select "Select Stylist ANJALI [PERSON_NAME] [PERSON_NAME] Counter_Sales Kasim Looks Bin…" at bounding box center [132, 237] width 58 height 14
select select "41627"
click at [103, 231] on select "Select Stylist ANJALI [PERSON_NAME] [PERSON_NAME] Counter_Sales Kasim Looks Bin…" at bounding box center [132, 237] width 58 height 14
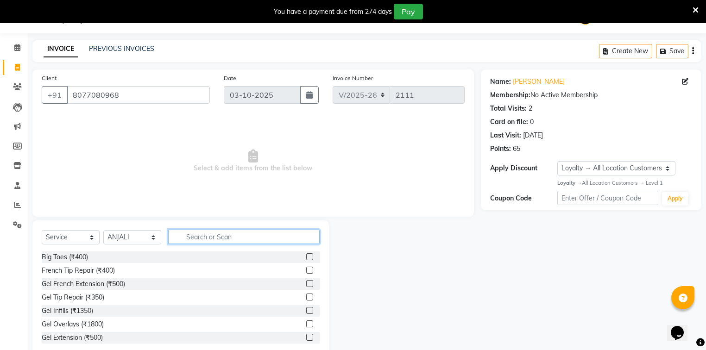
click at [184, 232] on input "text" at bounding box center [244, 237] width 152 height 14
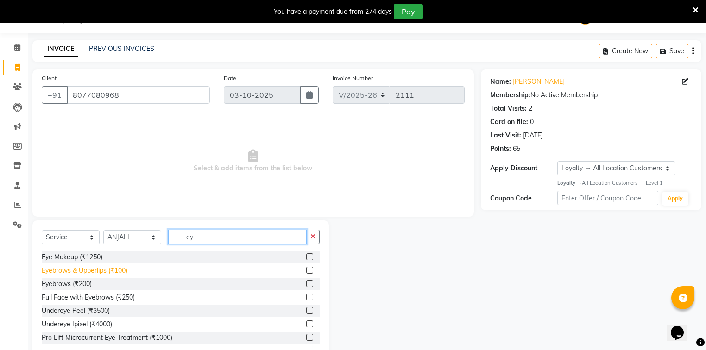
type input "ey"
click at [98, 274] on div "Eyebrows & Upperlips (₹100)" at bounding box center [85, 271] width 86 height 10
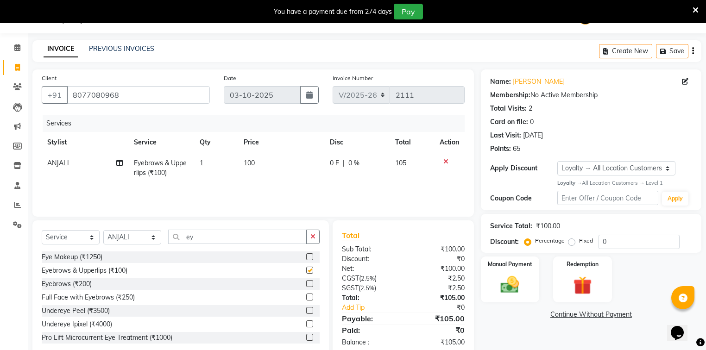
checkbox input "false"
drag, startPoint x: 219, startPoint y: 237, endPoint x: 132, endPoint y: 231, distance: 87.3
click at [132, 231] on div "Select Service Product Membership Package Voucher Prepaid Gift Card Select Styl…" at bounding box center [181, 241] width 278 height 22
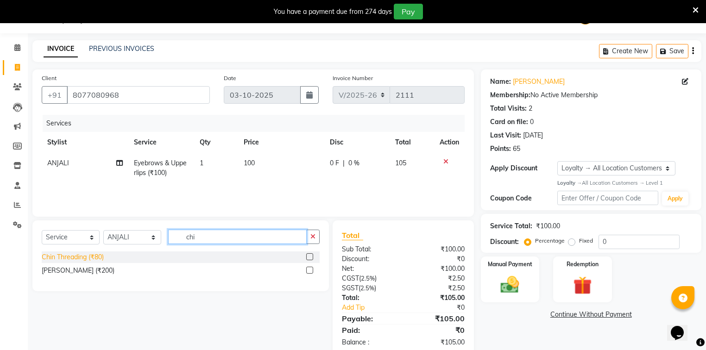
type input "chi"
click at [81, 260] on div "Chin Threading (₹80)" at bounding box center [73, 258] width 62 height 10
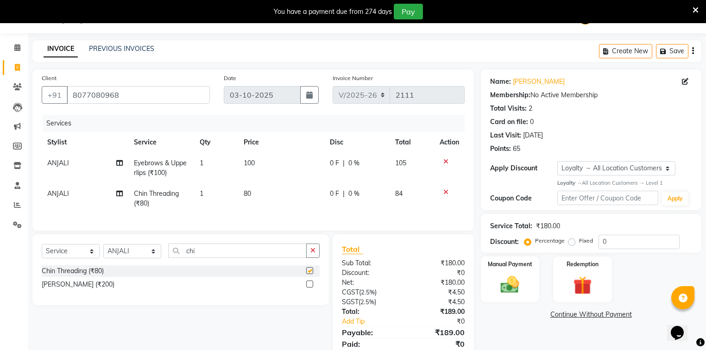
checkbox input "false"
click at [283, 201] on td "80" at bounding box center [281, 199] width 86 height 31
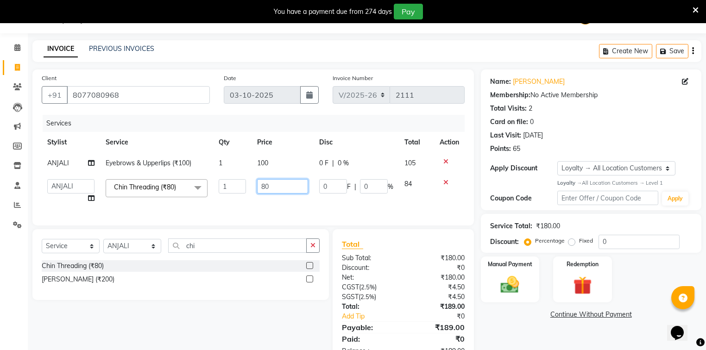
drag, startPoint x: 294, startPoint y: 186, endPoint x: 235, endPoint y: 185, distance: 59.3
click at [237, 185] on tr "[PERSON_NAME] [PERSON_NAME] Counter_Sales Kasim Looks Binge Noida Sector-62 Moh…" at bounding box center [253, 191] width 423 height 35
type input "50"
click at [238, 204] on tr "[PERSON_NAME] [PERSON_NAME] Counter_Sales Kasim Looks Binge Noida Sector-62 Moh…" at bounding box center [253, 191] width 423 height 35
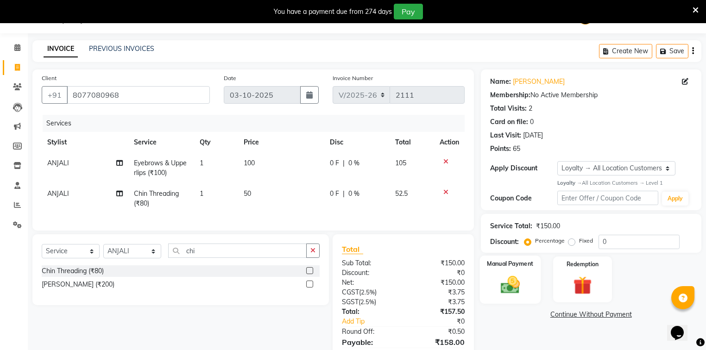
click at [501, 284] on img at bounding box center [511, 285] width 32 height 22
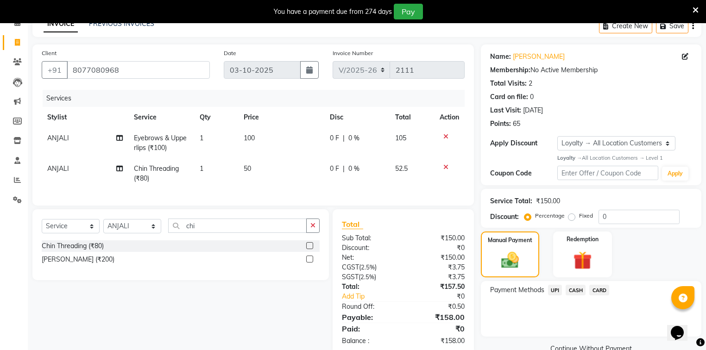
scroll to position [73, 0]
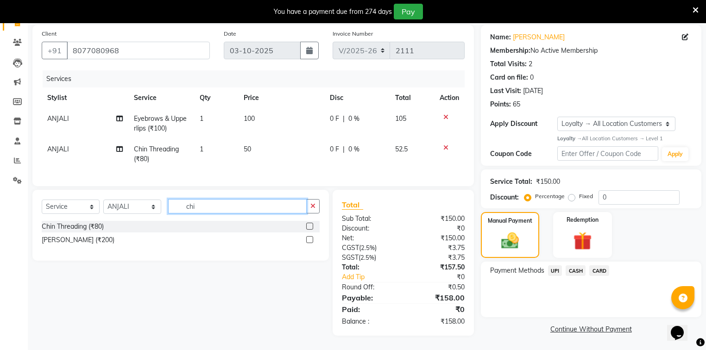
drag, startPoint x: 204, startPoint y: 207, endPoint x: 143, endPoint y: 211, distance: 61.4
click at [143, 211] on div "Select Service Product Membership Package Voucher Prepaid Gift Card Select Styl…" at bounding box center [181, 210] width 278 height 22
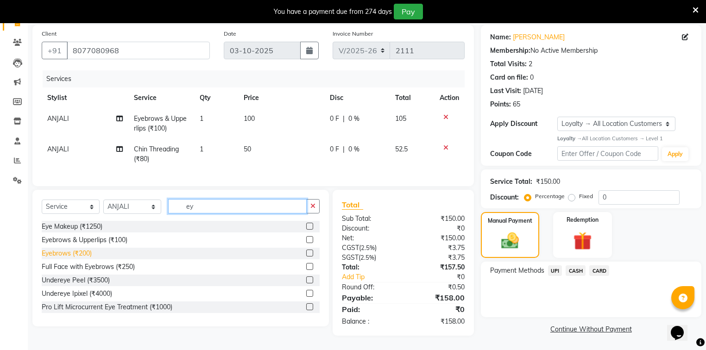
type input "ey"
click at [81, 256] on div "Eyebrows (₹200)" at bounding box center [67, 254] width 50 height 10
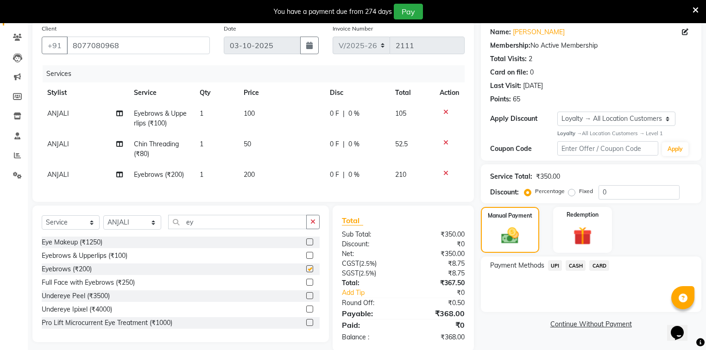
checkbox input "false"
click at [263, 177] on td "200" at bounding box center [281, 175] width 86 height 21
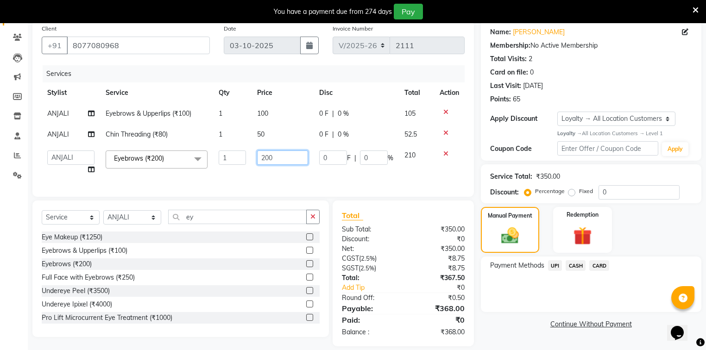
drag, startPoint x: 289, startPoint y: 155, endPoint x: 217, endPoint y: 161, distance: 72.6
click at [217, 161] on tr "ANJALI Annu [PERSON_NAME] [PERSON_NAME] Counter_Sales Kasim Looks Binge Noida S…" at bounding box center [253, 162] width 423 height 35
type input "50"
click at [261, 181] on div "Services Stylist Service Qty Price Disc Total Action ANJALI Eyebrows & Upperlip…" at bounding box center [253, 126] width 423 height 122
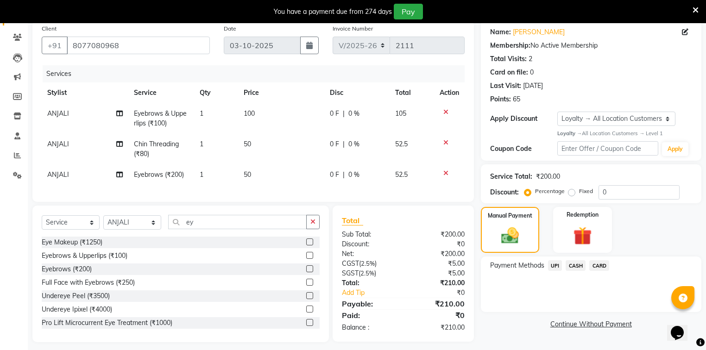
click at [554, 269] on span "UPI" at bounding box center [555, 265] width 14 height 11
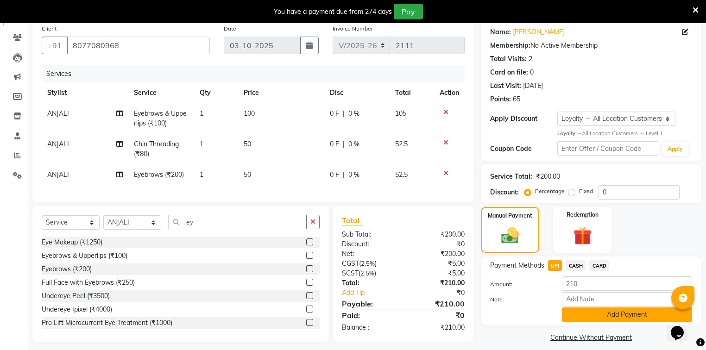
click at [596, 322] on button "Add Payment" at bounding box center [627, 315] width 130 height 14
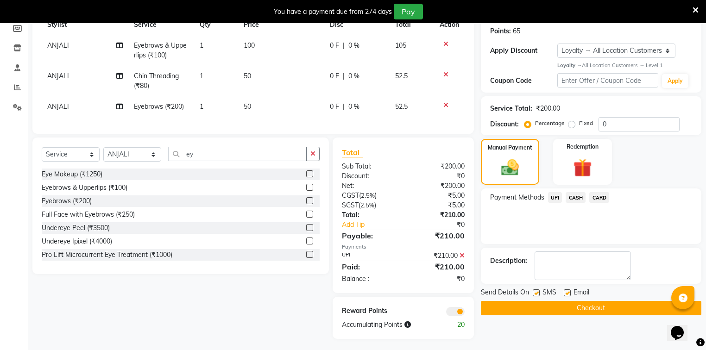
scroll to position [150, 0]
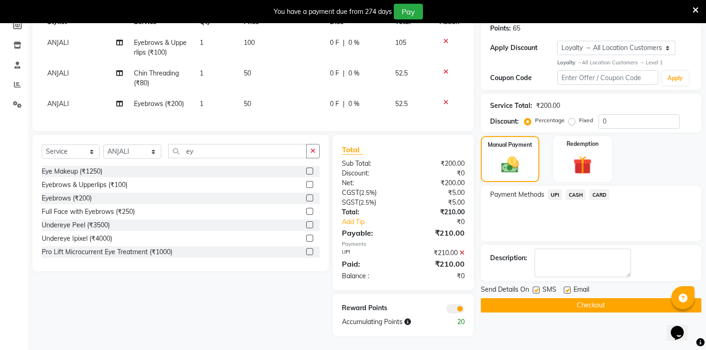
click at [610, 303] on button "Checkout" at bounding box center [591, 305] width 221 height 14
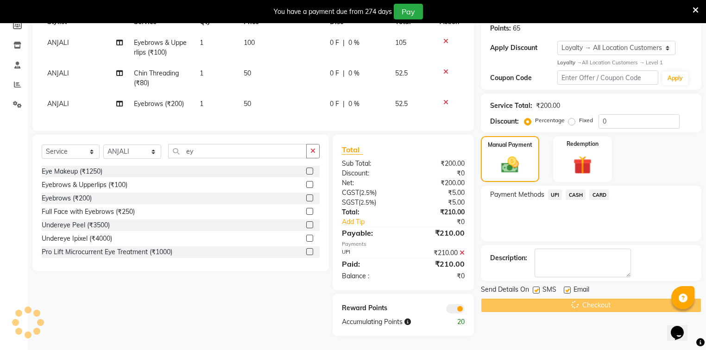
click at [595, 192] on span "CARD" at bounding box center [600, 195] width 20 height 11
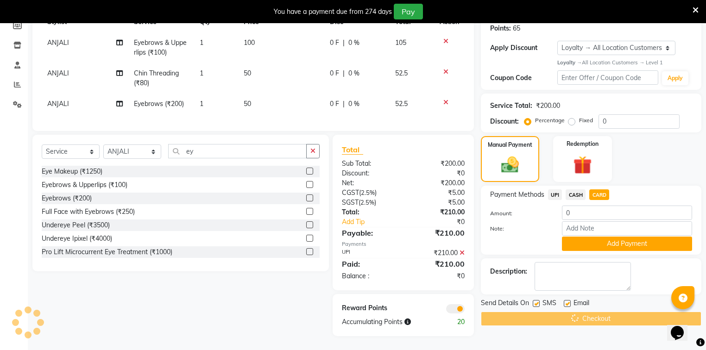
click at [559, 190] on span "UPI" at bounding box center [555, 195] width 14 height 11
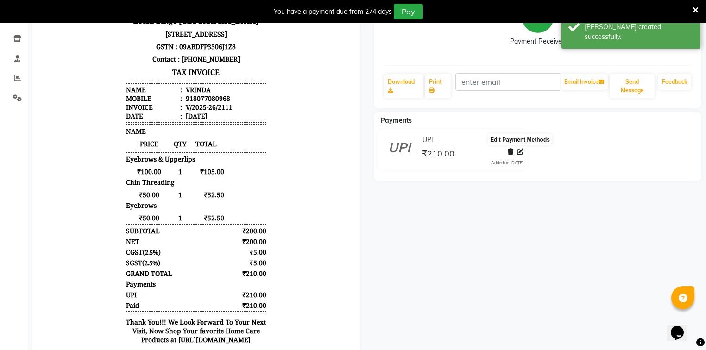
click at [519, 153] on icon at bounding box center [520, 152] width 6 height 6
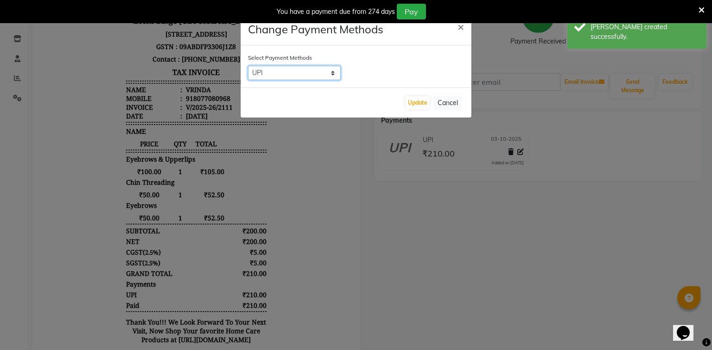
click at [326, 74] on select "UPI CASH CARD" at bounding box center [294, 73] width 93 height 14
select select "2"
click at [248, 66] on select "UPI CASH CARD" at bounding box center [294, 73] width 93 height 14
click at [418, 103] on button "Update" at bounding box center [418, 102] width 24 height 13
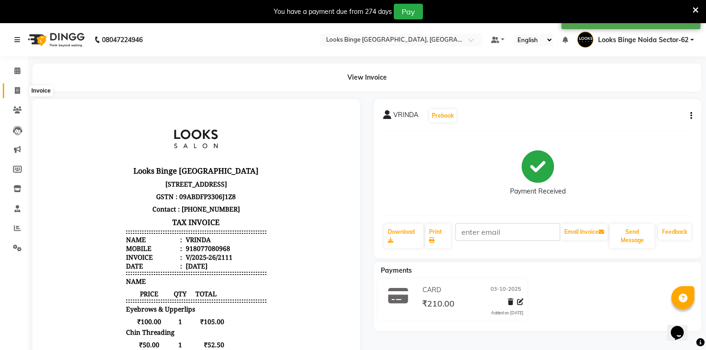
drag, startPoint x: 15, startPoint y: 87, endPoint x: 19, endPoint y: 78, distance: 9.8
click at [15, 87] on icon at bounding box center [17, 90] width 5 height 7
select select "service"
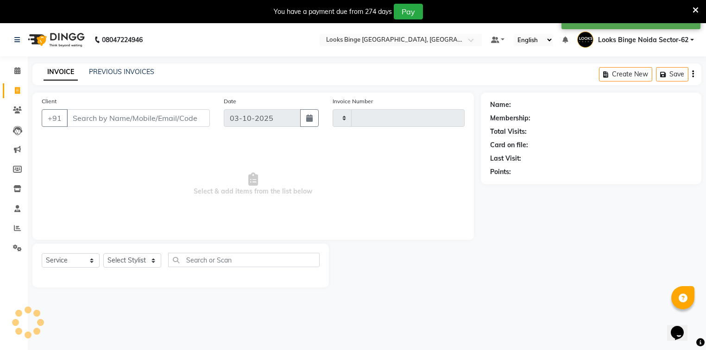
type input "2112"
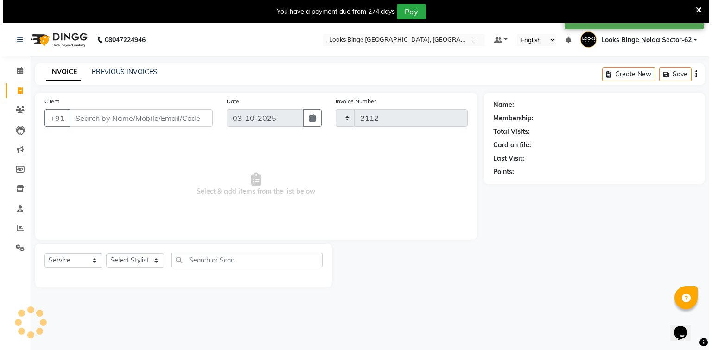
scroll to position [23, 0]
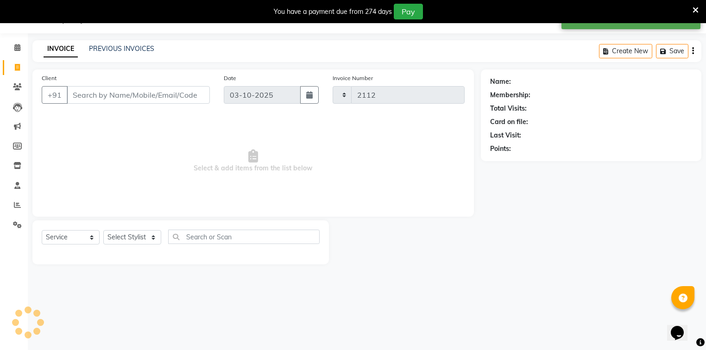
select select "5378"
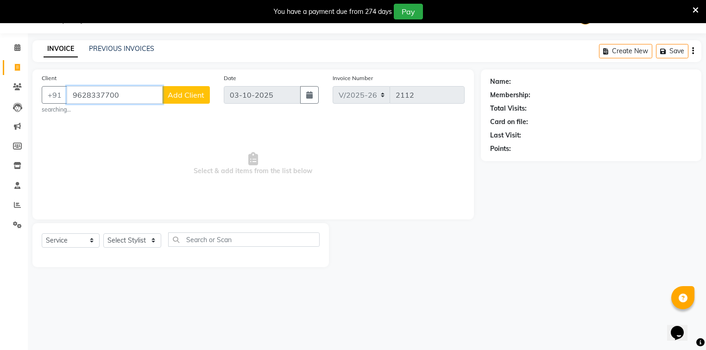
type input "9628337700"
click at [193, 94] on span "Add Client" at bounding box center [186, 94] width 37 height 9
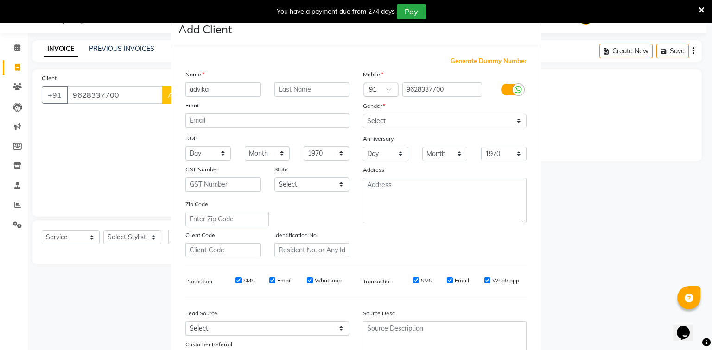
type input "advika"
click at [450, 123] on select "Select [DEMOGRAPHIC_DATA] [DEMOGRAPHIC_DATA] Other Prefer Not To Say" at bounding box center [445, 121] width 164 height 14
select select "[DEMOGRAPHIC_DATA]"
click at [363, 114] on select "Select [DEMOGRAPHIC_DATA] [DEMOGRAPHIC_DATA] Other Prefer Not To Say" at bounding box center [445, 121] width 164 height 14
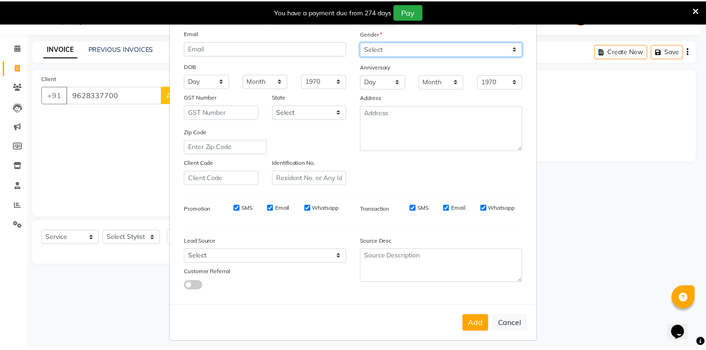
scroll to position [82, 0]
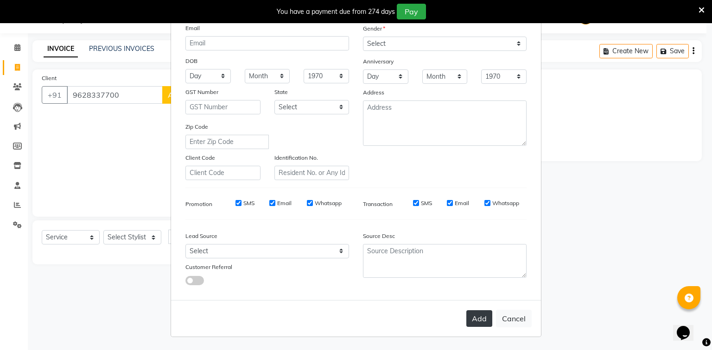
click at [481, 319] on button "Add" at bounding box center [479, 319] width 26 height 17
select select
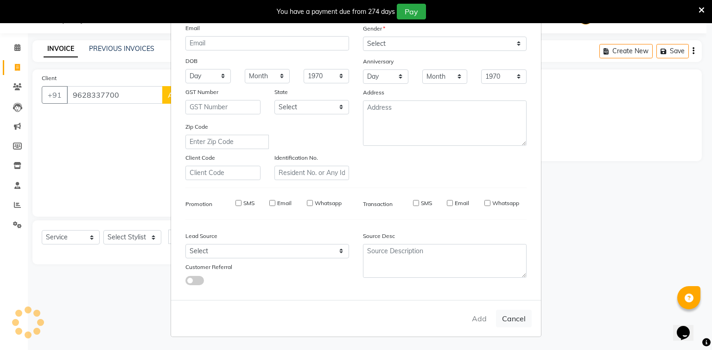
select select
checkbox input "false"
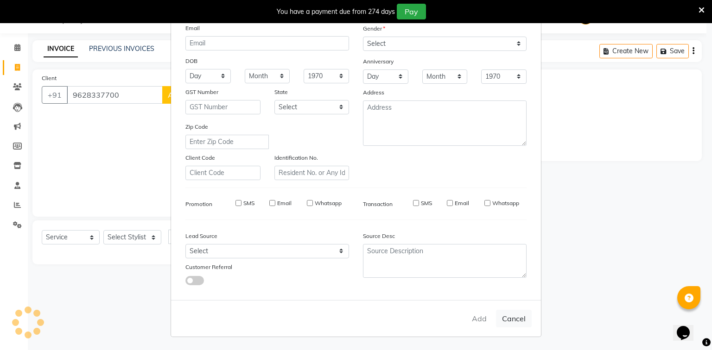
checkbox input "false"
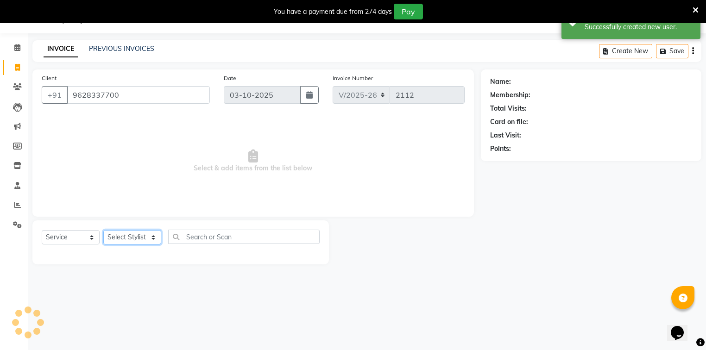
click at [141, 239] on select "Select Stylist ANJALI [PERSON_NAME] [PERSON_NAME] Counter_Sales Kasim Looks Bin…" at bounding box center [132, 237] width 58 height 14
select select "1: Object"
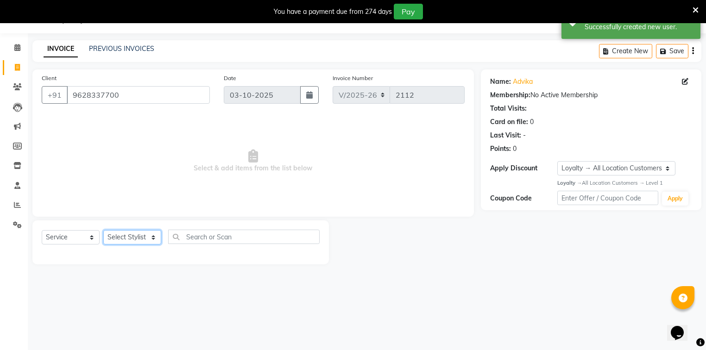
select select "41627"
click at [103, 231] on select "Select Stylist ANJALI [PERSON_NAME] [PERSON_NAME] Counter_Sales Kasim Looks Bin…" at bounding box center [132, 237] width 58 height 14
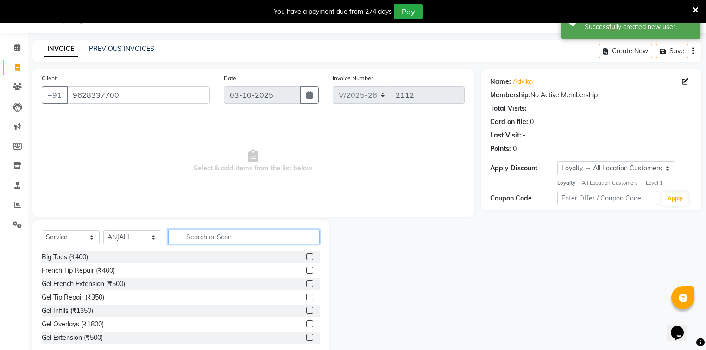
click at [207, 238] on input "text" at bounding box center [244, 237] width 152 height 14
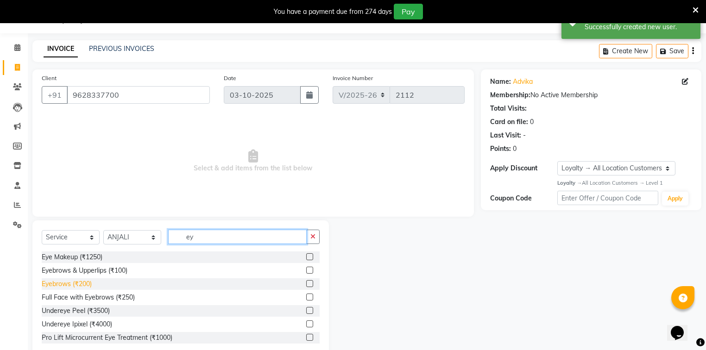
type input "ey"
click at [76, 286] on div "Eyebrows (₹200)" at bounding box center [67, 284] width 50 height 10
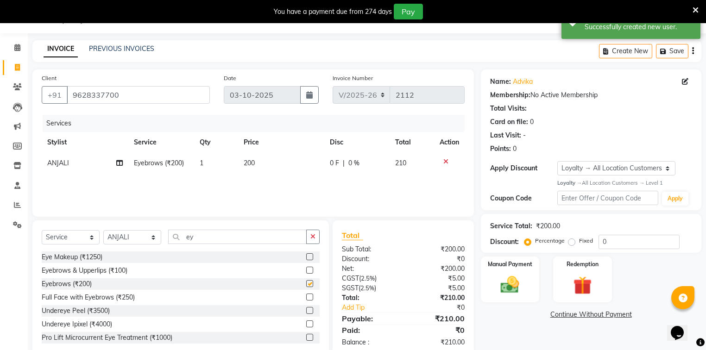
checkbox input "false"
click at [265, 157] on td "200" at bounding box center [281, 163] width 86 height 21
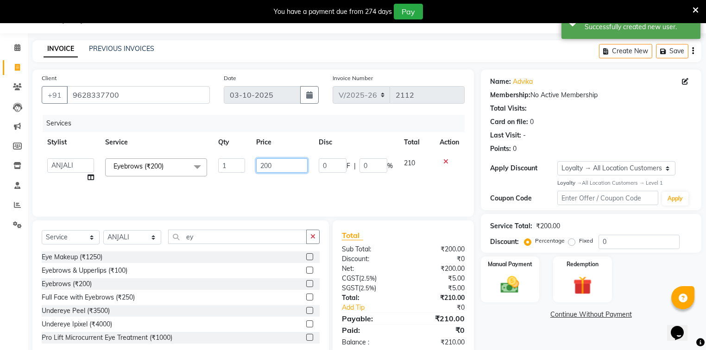
drag, startPoint x: 284, startPoint y: 162, endPoint x: 257, endPoint y: 165, distance: 27.4
click at [257, 165] on input "200" at bounding box center [281, 166] width 51 height 14
type input "50"
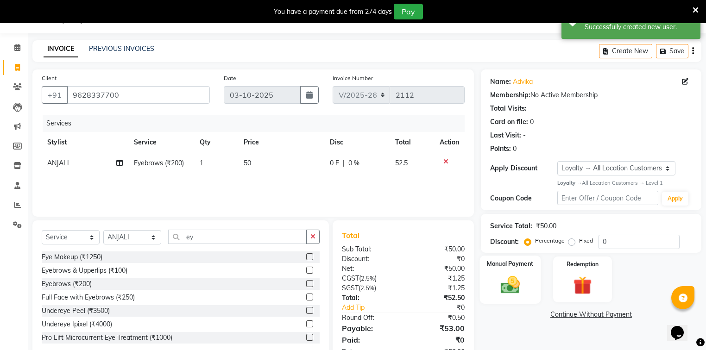
click at [516, 279] on img at bounding box center [511, 285] width 32 height 22
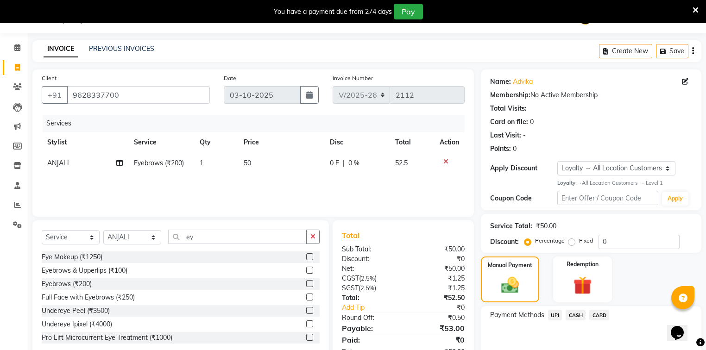
click at [550, 313] on span "UPI" at bounding box center [555, 315] width 14 height 11
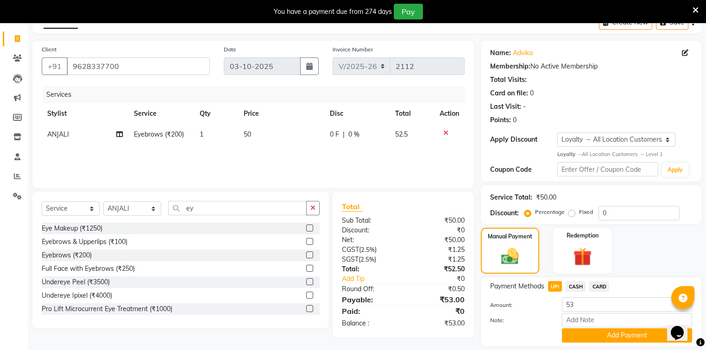
scroll to position [82, 0]
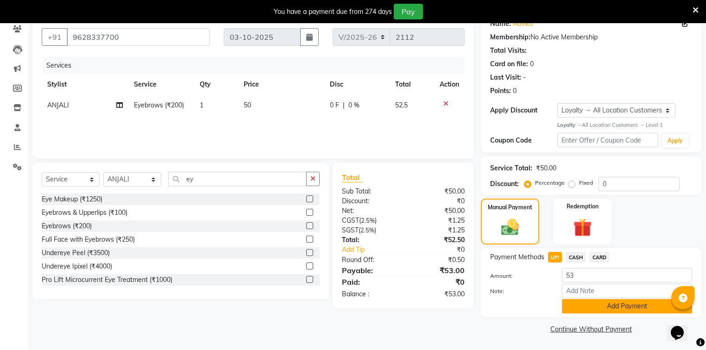
click at [587, 302] on button "Add Payment" at bounding box center [627, 306] width 130 height 14
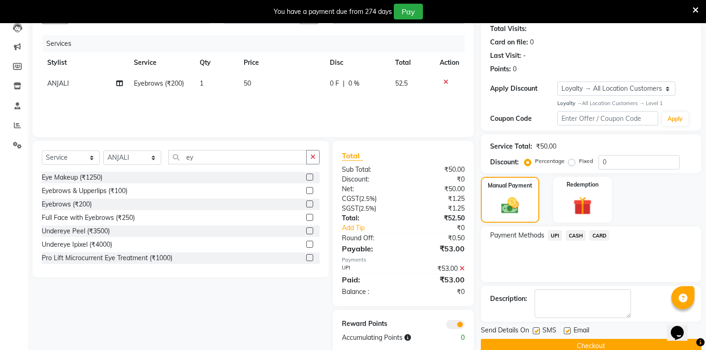
scroll to position [120, 0]
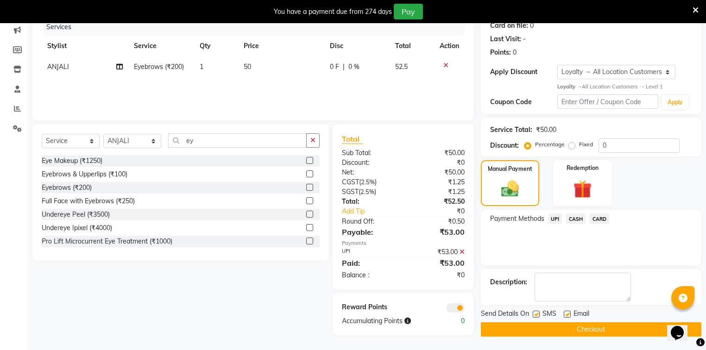
click at [543, 326] on button "Checkout" at bounding box center [591, 330] width 221 height 14
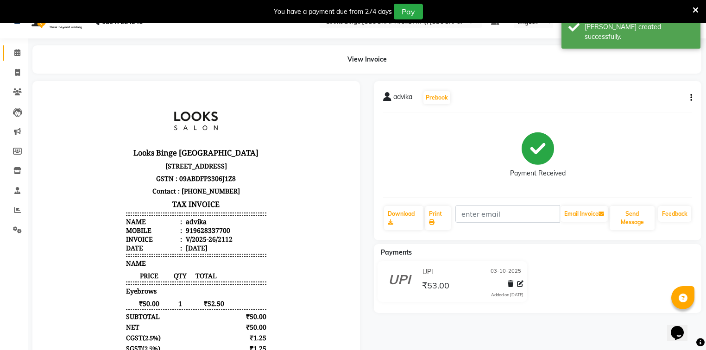
scroll to position [8, 0]
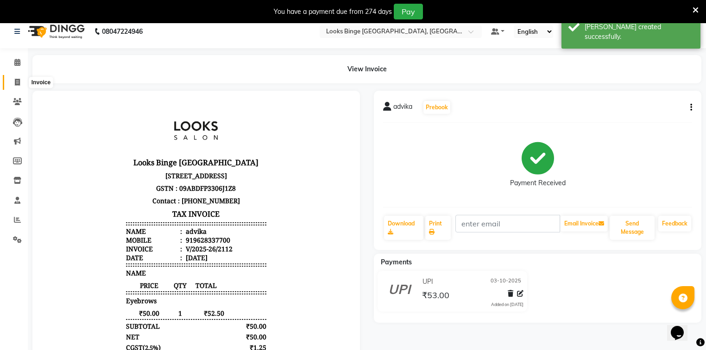
click at [16, 83] on icon at bounding box center [17, 82] width 5 height 7
select select "service"
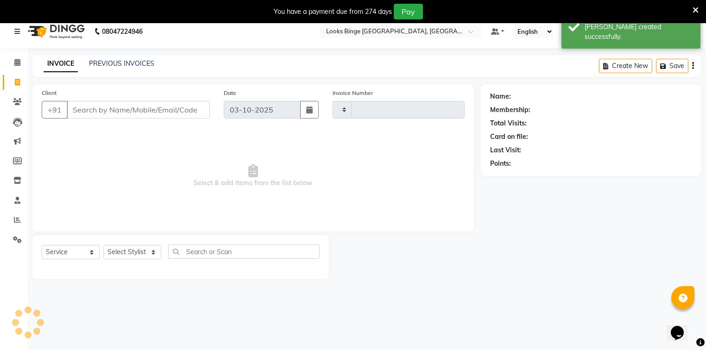
type input "2113"
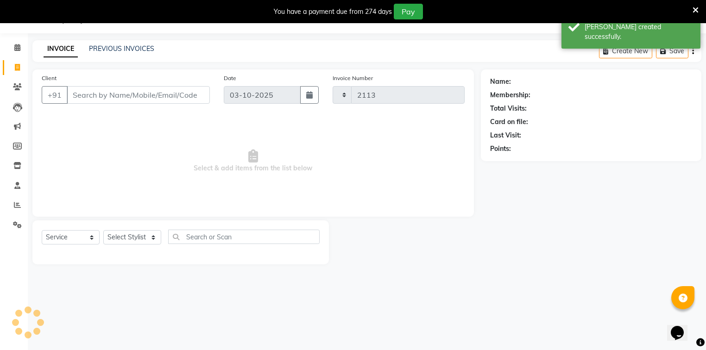
select select "5378"
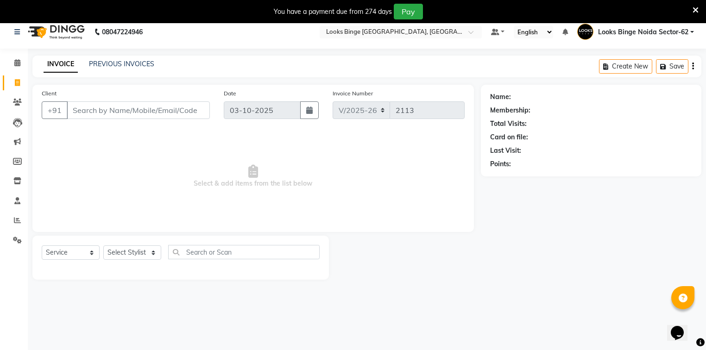
scroll to position [0, 0]
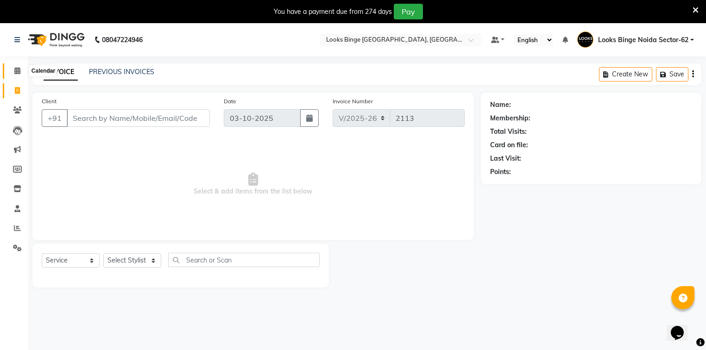
click at [15, 69] on icon at bounding box center [17, 70] width 6 height 7
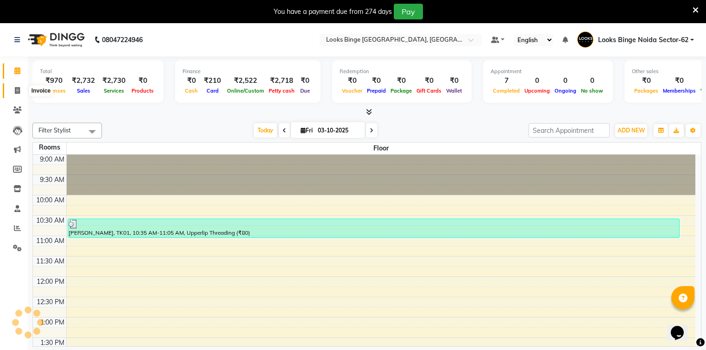
click at [19, 90] on icon at bounding box center [17, 90] width 5 height 7
select select "5378"
select select "service"
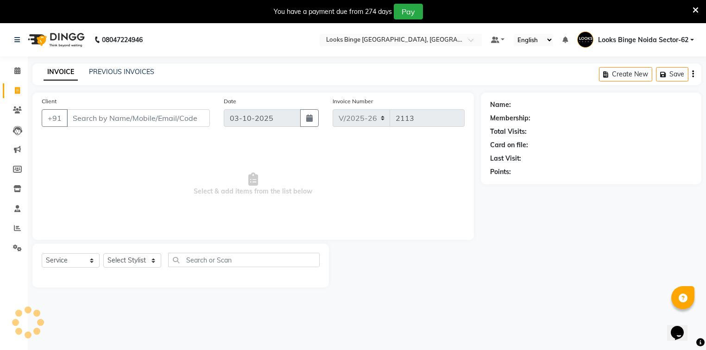
click at [112, 111] on input "Client" at bounding box center [138, 118] width 143 height 18
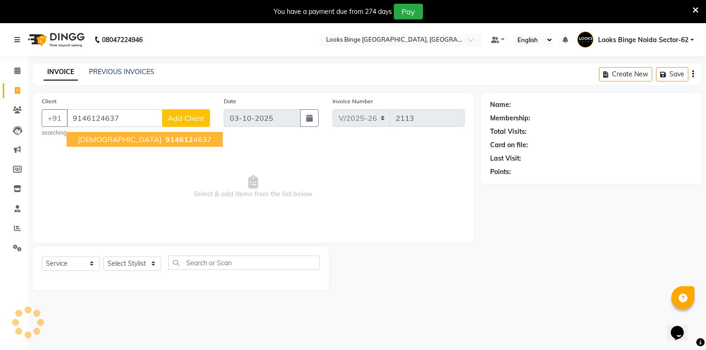
type input "9146124637"
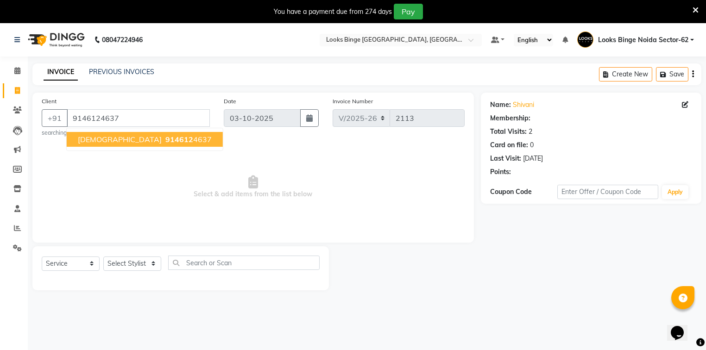
select select "1: Object"
click at [82, 135] on span "[DEMOGRAPHIC_DATA]" at bounding box center [120, 139] width 84 height 9
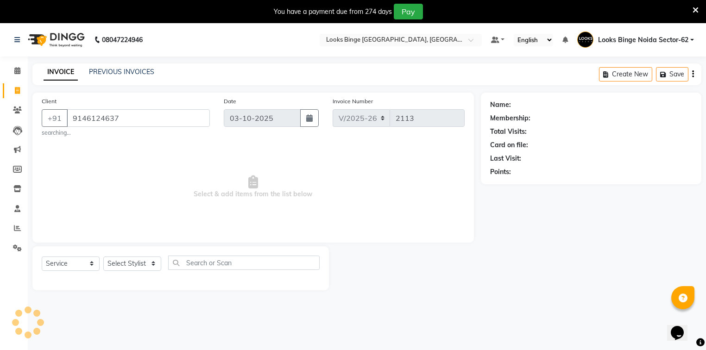
select select "1: Object"
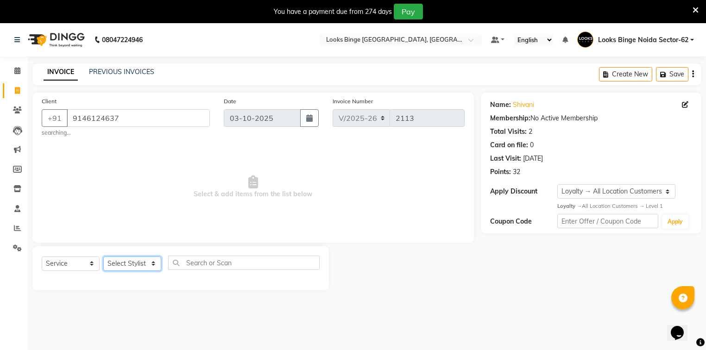
click at [144, 262] on select "Select Stylist ANJALI [PERSON_NAME] [PERSON_NAME] Counter_Sales Kasim Looks Bin…" at bounding box center [132, 264] width 58 height 14
select select "35553"
click at [103, 257] on select "Select Stylist ANJALI [PERSON_NAME] [PERSON_NAME] Counter_Sales Kasim Looks Bin…" at bounding box center [132, 264] width 58 height 14
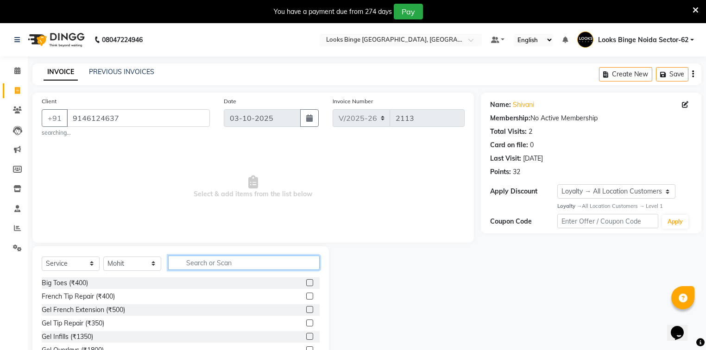
click at [222, 263] on input "text" at bounding box center [244, 263] width 152 height 14
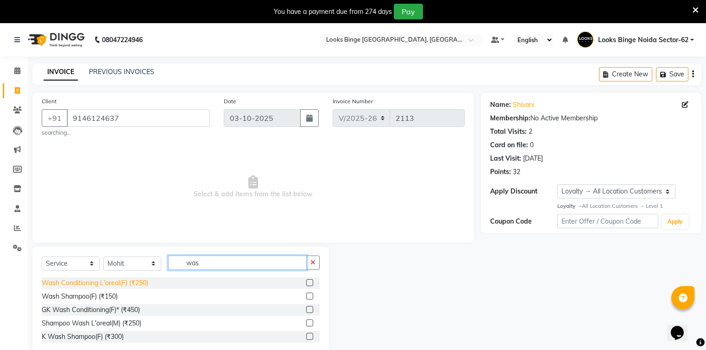
type input "was"
click at [81, 286] on div "Wash Conditioning L'oreal(F) (₹250)" at bounding box center [95, 284] width 107 height 10
checkbox input "false"
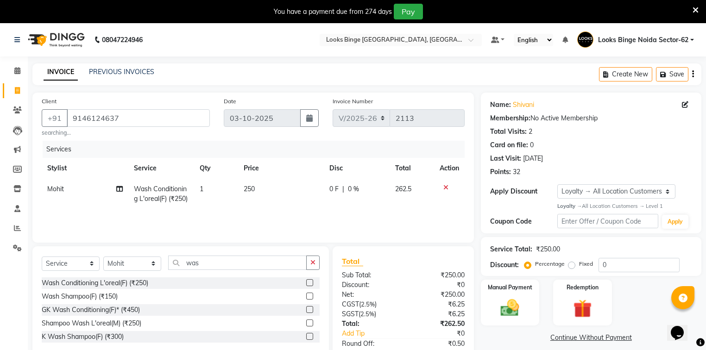
click at [302, 191] on td "250" at bounding box center [281, 194] width 86 height 31
select select "35553"
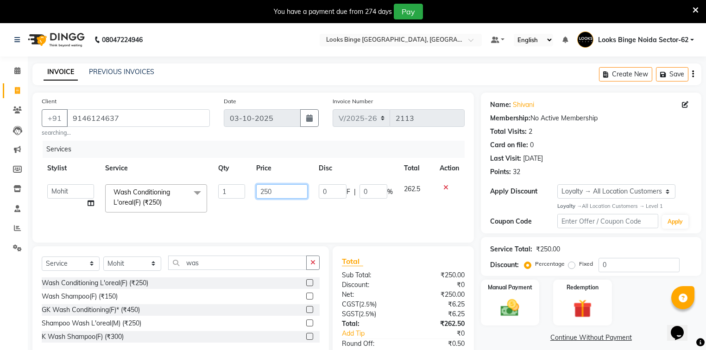
drag, startPoint x: 302, startPoint y: 191, endPoint x: 169, endPoint y: 165, distance: 136.1
click at [169, 165] on table "Stylist Service Qty Price Disc Total Action ANJALI [PERSON_NAME] [PERSON_NAME] …" at bounding box center [253, 188] width 423 height 60
type input "400"
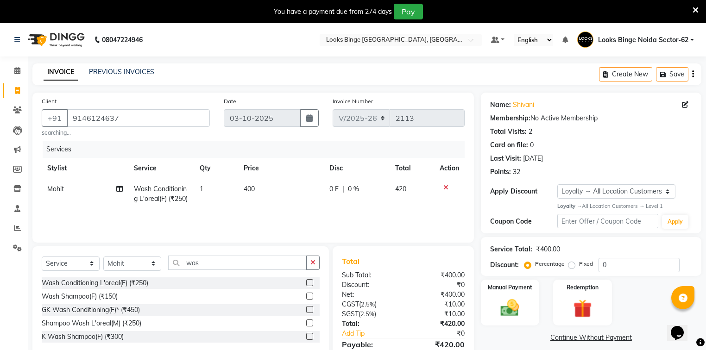
click at [284, 202] on td "400" at bounding box center [281, 194] width 86 height 31
select select "35553"
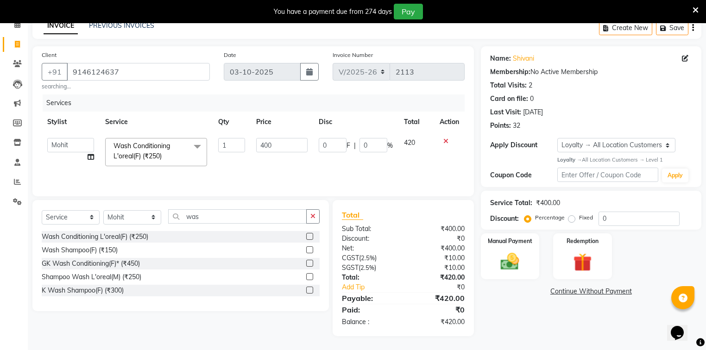
scroll to position [46, 0]
click at [518, 268] on img at bounding box center [511, 262] width 32 height 22
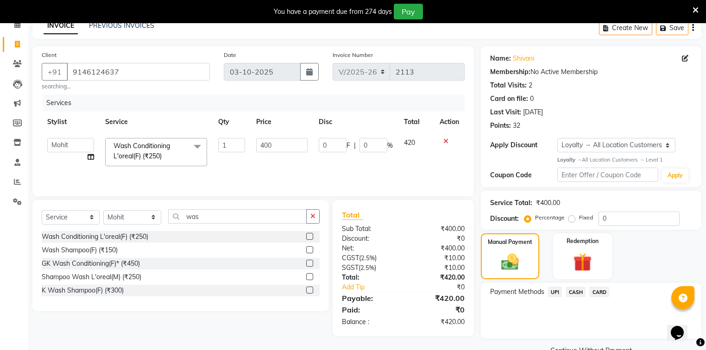
click at [553, 293] on span "UPI" at bounding box center [555, 292] width 14 height 11
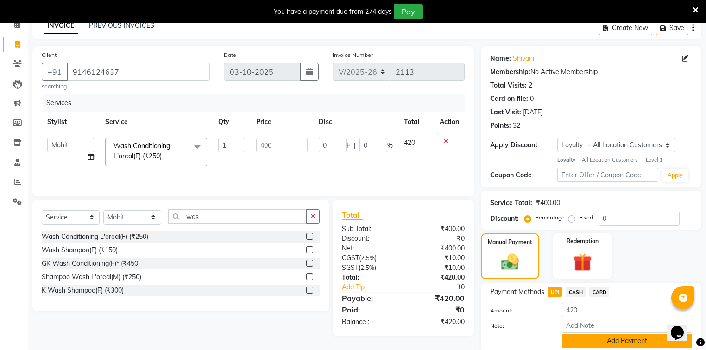
click at [578, 339] on button "Add Payment" at bounding box center [627, 341] width 130 height 14
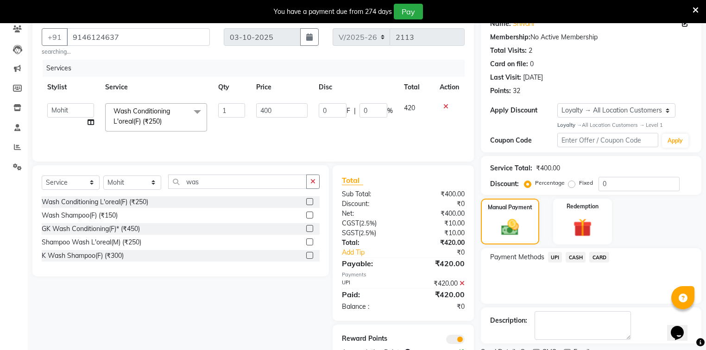
scroll to position [120, 0]
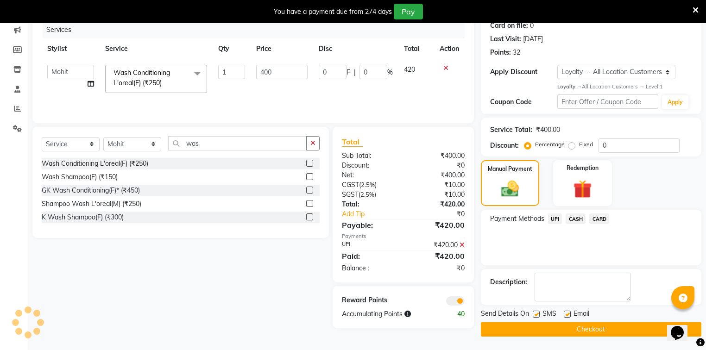
click at [580, 333] on button "Checkout" at bounding box center [591, 330] width 221 height 14
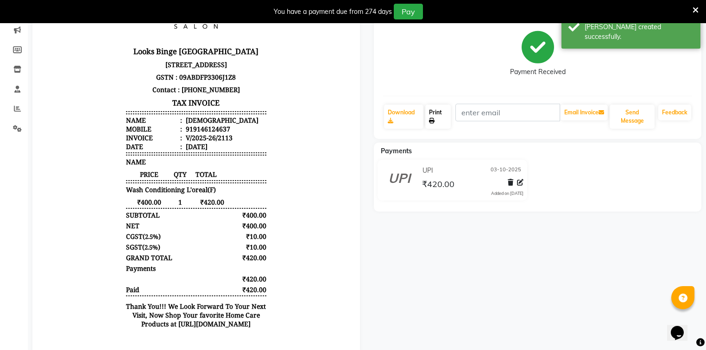
click at [434, 116] on link "Print" at bounding box center [437, 117] width 25 height 24
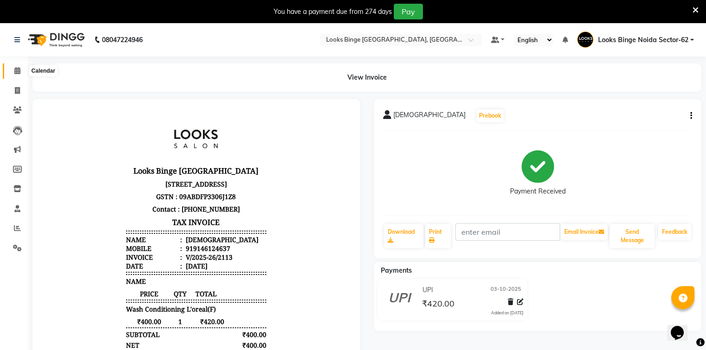
click at [20, 70] on span at bounding box center [17, 71] width 16 height 11
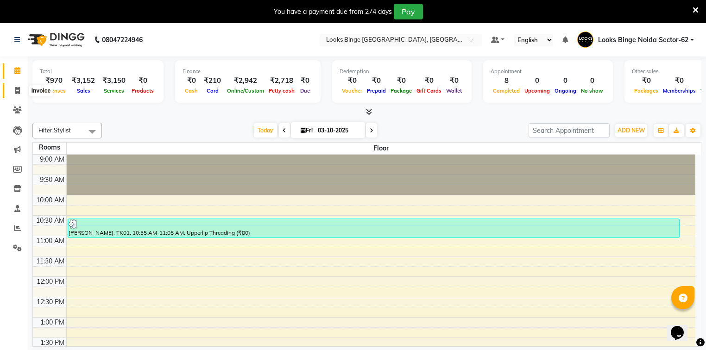
click at [19, 91] on icon at bounding box center [17, 90] width 5 height 7
select select "5378"
select select "service"
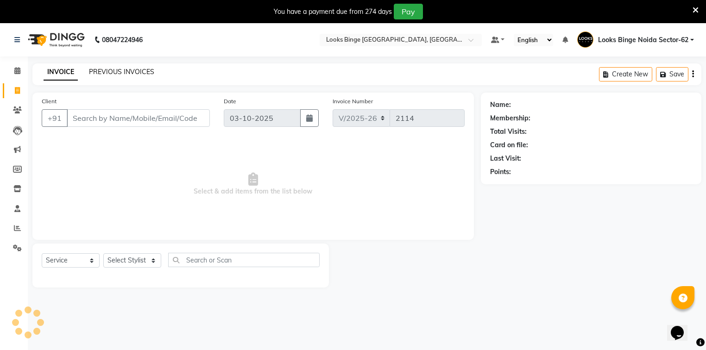
click at [109, 69] on link "PREVIOUS INVOICES" at bounding box center [121, 72] width 65 height 8
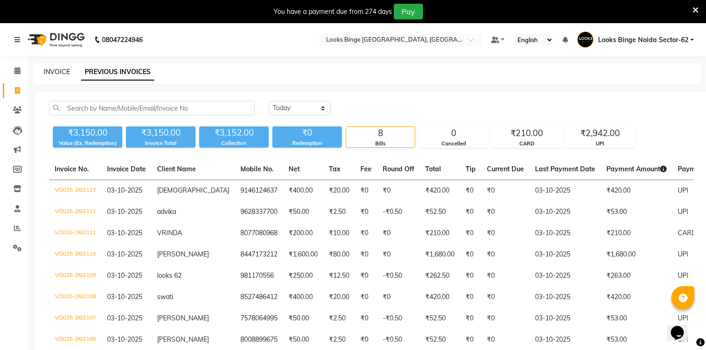
click at [56, 71] on link "INVOICE" at bounding box center [57, 72] width 26 height 8
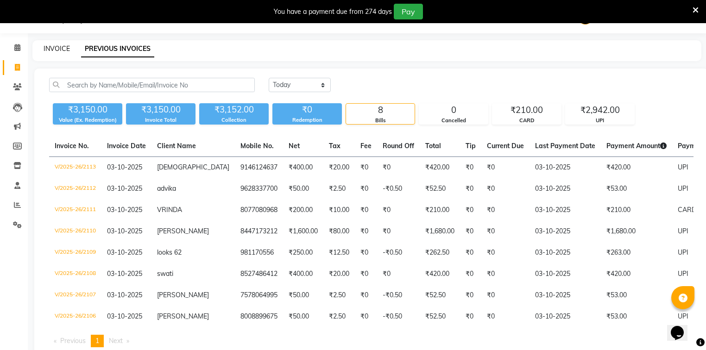
select select "5378"
select select "service"
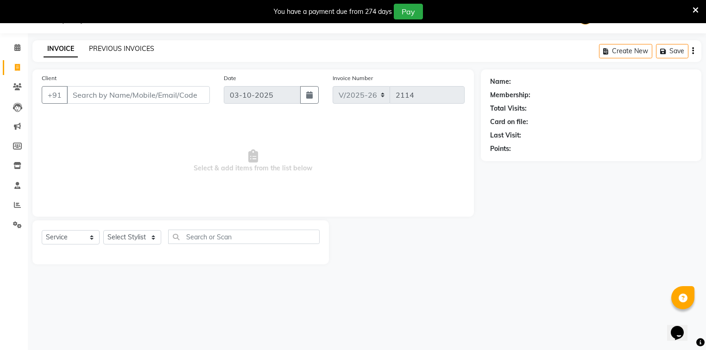
click at [121, 47] on link "PREVIOUS INVOICES" at bounding box center [121, 48] width 65 height 8
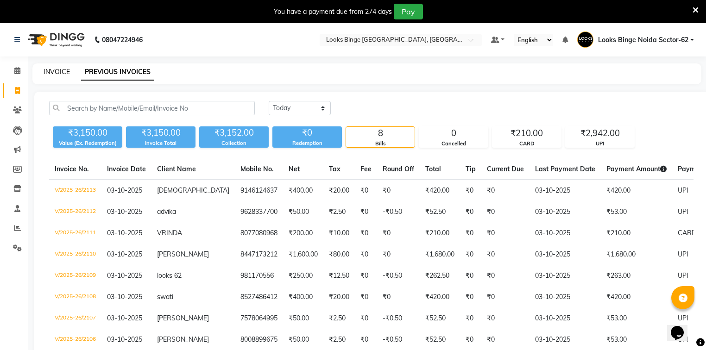
click at [45, 75] on link "INVOICE" at bounding box center [57, 72] width 26 height 8
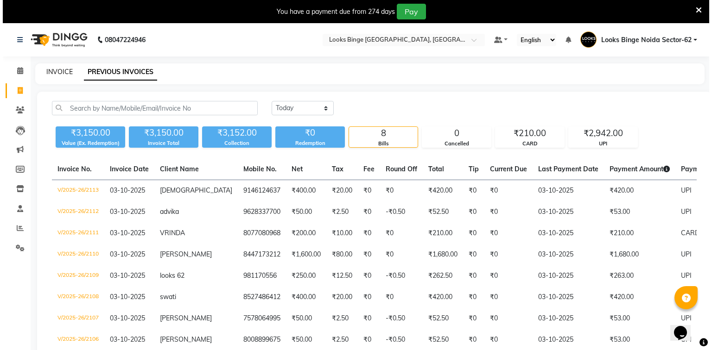
scroll to position [23, 0]
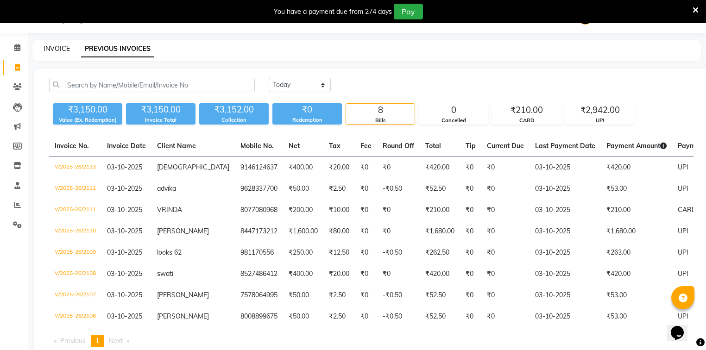
select select "service"
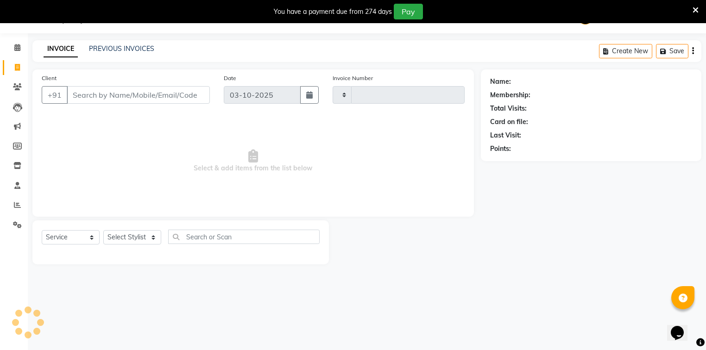
type input "2114"
select select "5378"
click at [149, 102] on input "Client" at bounding box center [138, 95] width 143 height 18
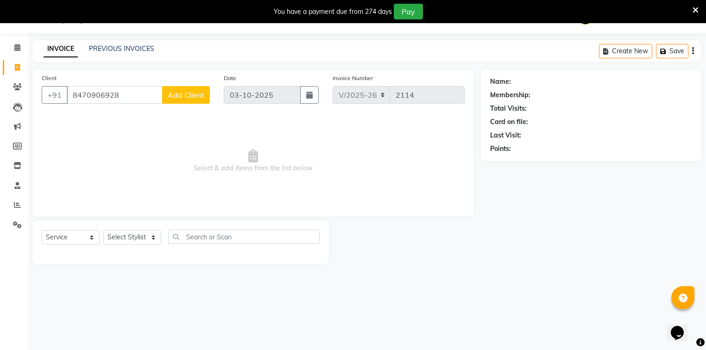
type input "8470906928"
click at [178, 93] on span "Add Client" at bounding box center [186, 94] width 37 height 9
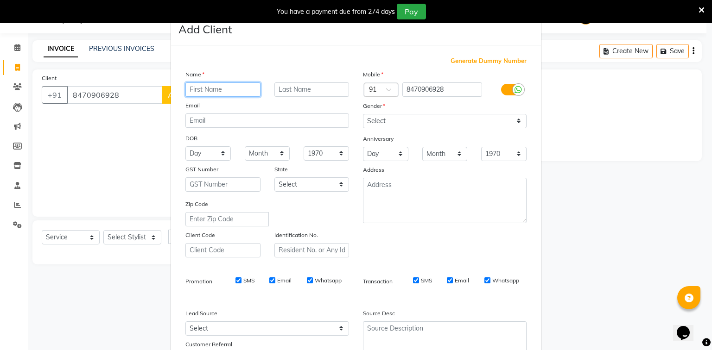
click at [209, 91] on input "text" at bounding box center [222, 90] width 75 height 14
type input "prteek"
click at [293, 90] on input "text" at bounding box center [311, 90] width 75 height 14
type input "[DEMOGRAPHIC_DATA]"
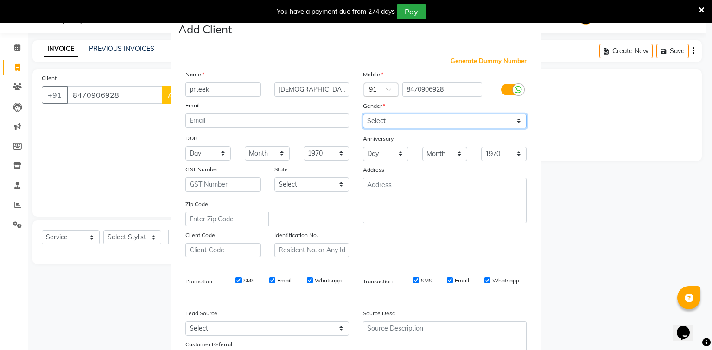
drag, startPoint x: 377, startPoint y: 123, endPoint x: 376, endPoint y: 128, distance: 5.3
click at [377, 123] on select "Select [DEMOGRAPHIC_DATA] [DEMOGRAPHIC_DATA] Other Prefer Not To Say" at bounding box center [445, 121] width 164 height 14
select select "[DEMOGRAPHIC_DATA]"
click at [363, 114] on select "Select [DEMOGRAPHIC_DATA] [DEMOGRAPHIC_DATA] Other Prefer Not To Say" at bounding box center [445, 121] width 164 height 14
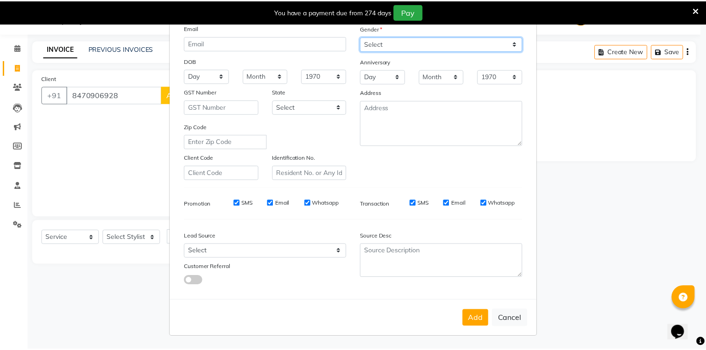
scroll to position [82, 0]
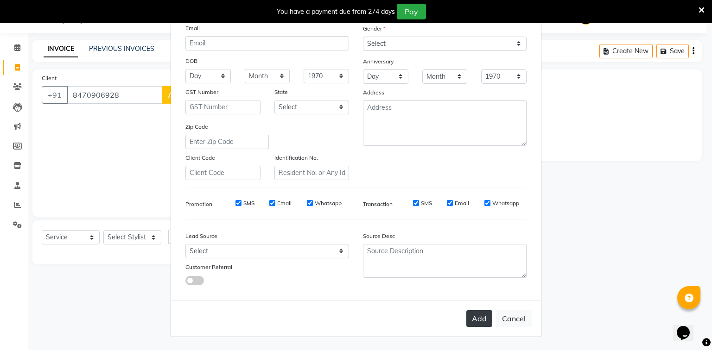
click at [478, 322] on button "Add" at bounding box center [479, 319] width 26 height 17
select select
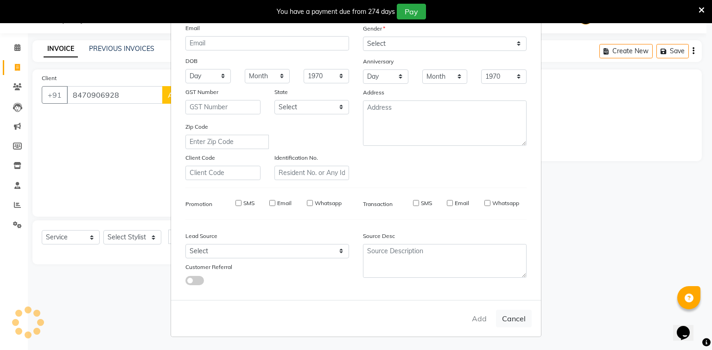
select select
checkbox input "false"
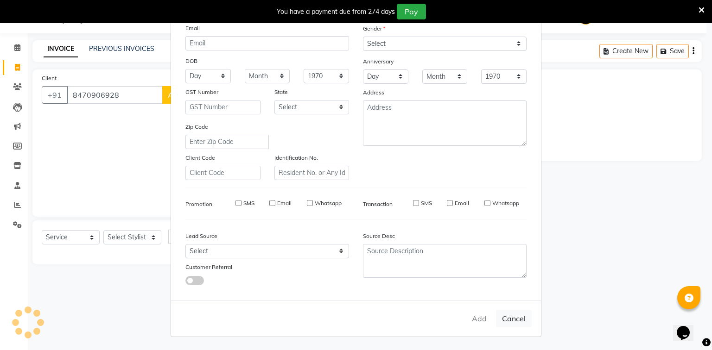
checkbox input "false"
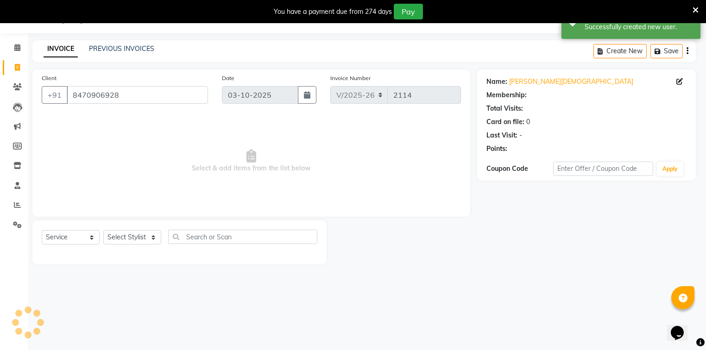
select select "1: Object"
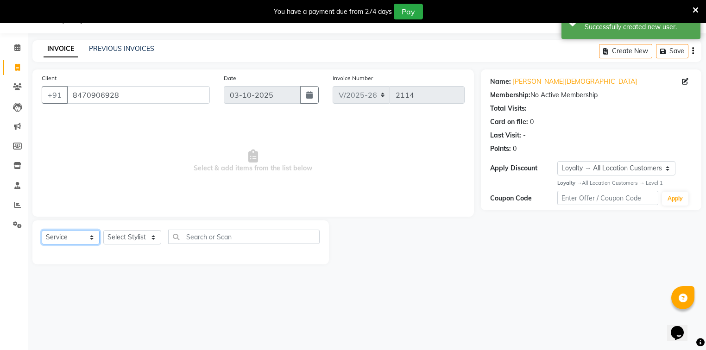
click at [67, 241] on select "Select Service Product Membership Package Voucher Prepaid Gift Card" at bounding box center [71, 237] width 58 height 14
click at [114, 232] on select "Select Stylist ANJALI [PERSON_NAME] [PERSON_NAME] Counter_Sales Kasim Looks Bin…" at bounding box center [132, 237] width 58 height 14
select select "35556"
click at [103, 231] on select "Select Stylist ANJALI [PERSON_NAME] [PERSON_NAME] Counter_Sales Kasim Looks Bin…" at bounding box center [132, 237] width 58 height 14
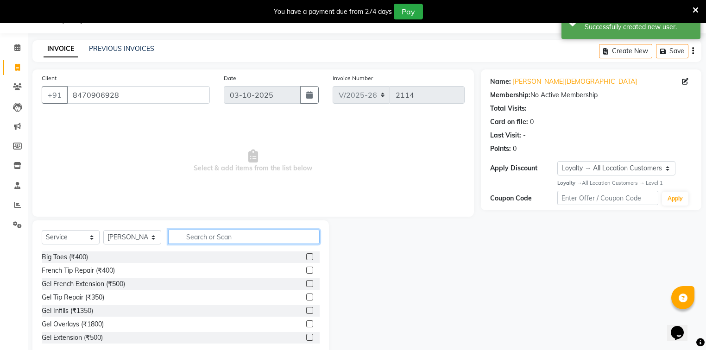
click at [210, 232] on input "text" at bounding box center [244, 237] width 152 height 14
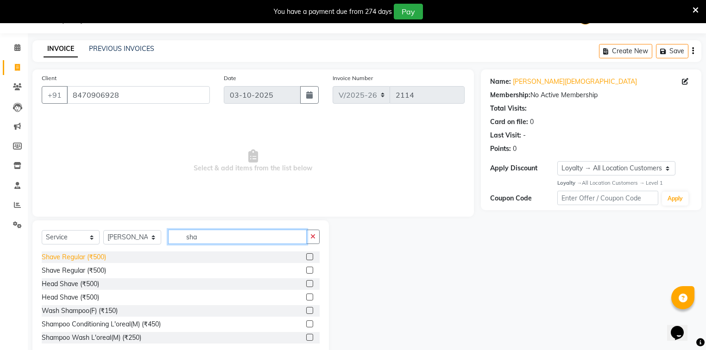
type input "sha"
click at [64, 257] on div "Shave Regular (₹500)" at bounding box center [74, 258] width 64 height 10
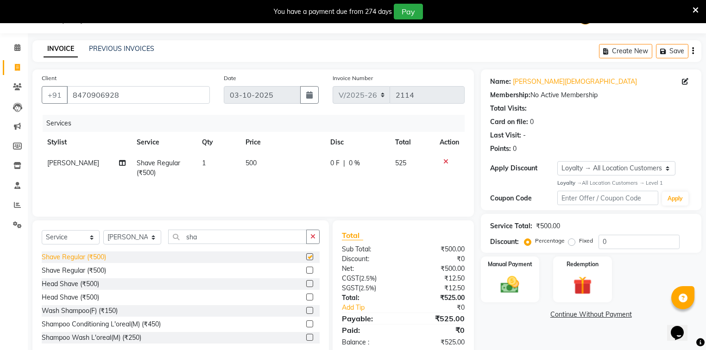
checkbox input "false"
click at [277, 171] on td "500" at bounding box center [282, 168] width 85 height 31
select select "35556"
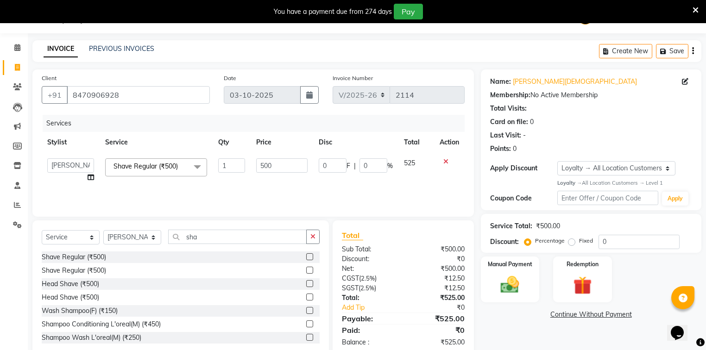
click at [291, 158] on td "500" at bounding box center [282, 170] width 63 height 35
drag, startPoint x: 287, startPoint y: 159, endPoint x: 255, endPoint y: 162, distance: 32.5
click at [255, 162] on td "500" at bounding box center [282, 170] width 63 height 35
type input "200"
click at [263, 185] on div "Services Stylist Service Qty Price Disc Total Action Salman Shave Regular (₹500…" at bounding box center [253, 161] width 423 height 93
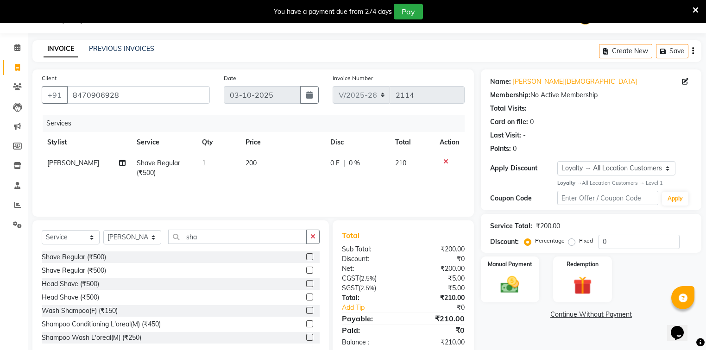
scroll to position [44, 0]
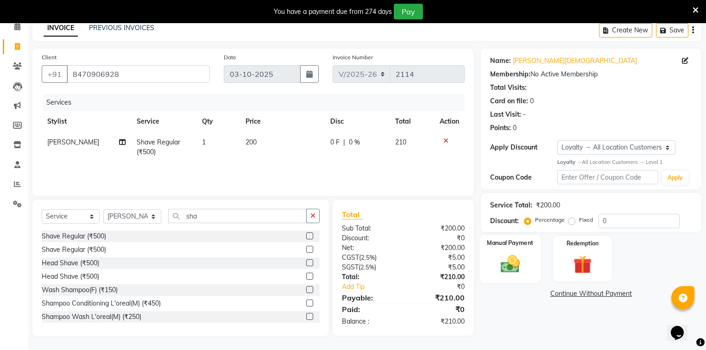
click at [500, 273] on img at bounding box center [511, 264] width 32 height 22
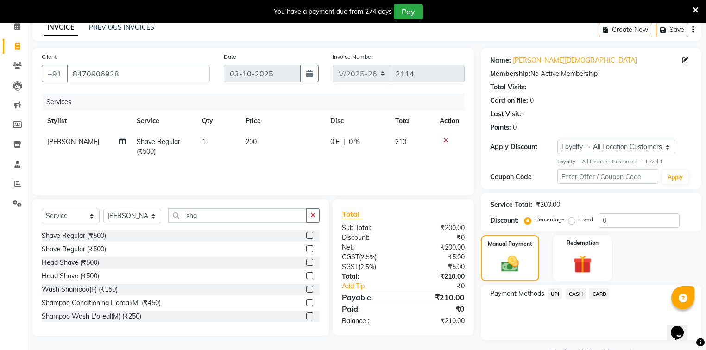
click at [556, 294] on span "UPI" at bounding box center [555, 294] width 14 height 11
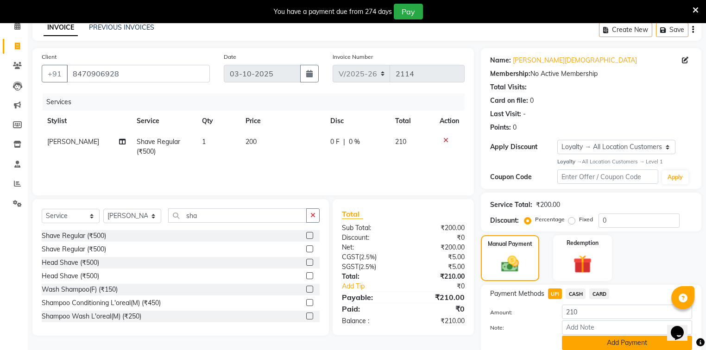
click at [578, 343] on button "Add Payment" at bounding box center [627, 343] width 130 height 14
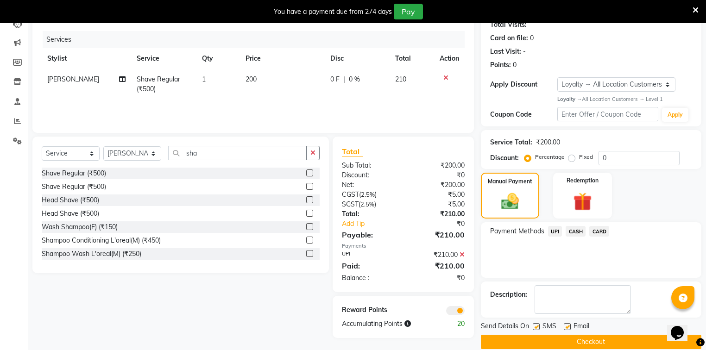
scroll to position [120, 0]
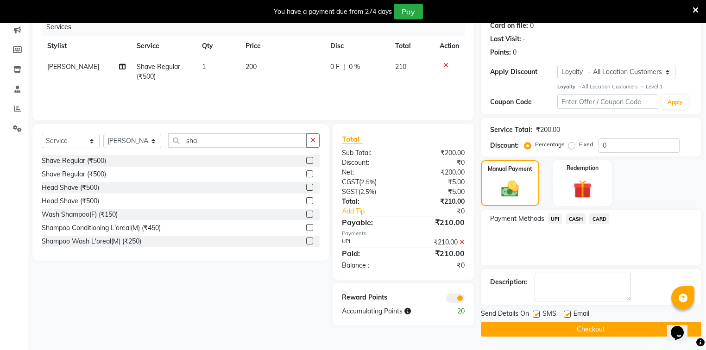
click at [611, 329] on button "Checkout" at bounding box center [591, 330] width 221 height 14
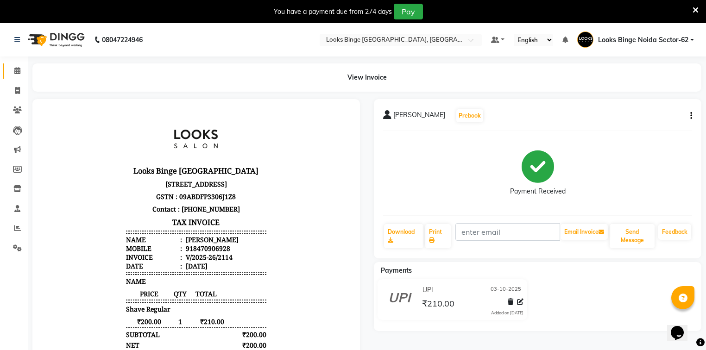
click at [20, 69] on span at bounding box center [17, 71] width 16 height 11
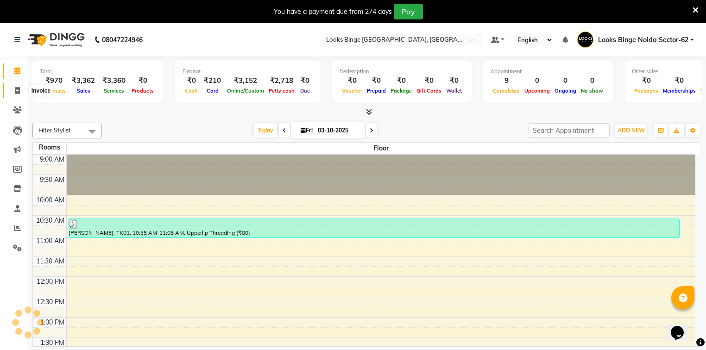
click at [15, 90] on icon at bounding box center [17, 90] width 5 height 7
select select "service"
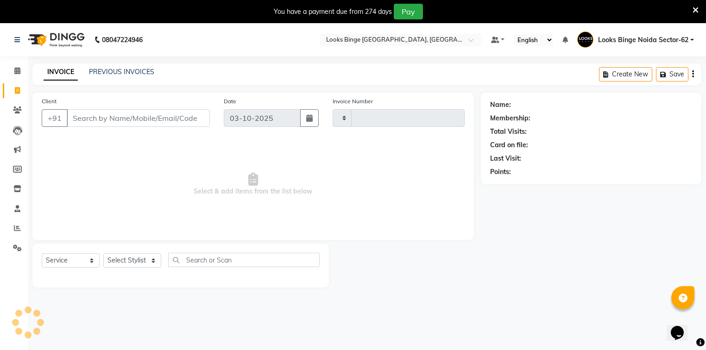
type input "2115"
select select "5378"
click at [142, 125] on input "Client" at bounding box center [138, 118] width 143 height 18
drag, startPoint x: 131, startPoint y: 126, endPoint x: 137, endPoint y: 124, distance: 5.9
click at [133, 125] on input "Client" at bounding box center [138, 118] width 143 height 18
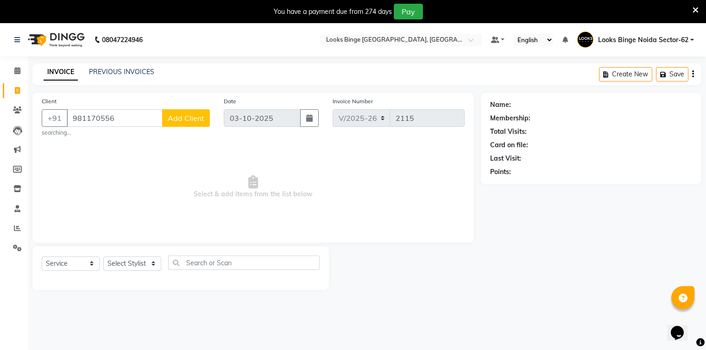
type input "981170556"
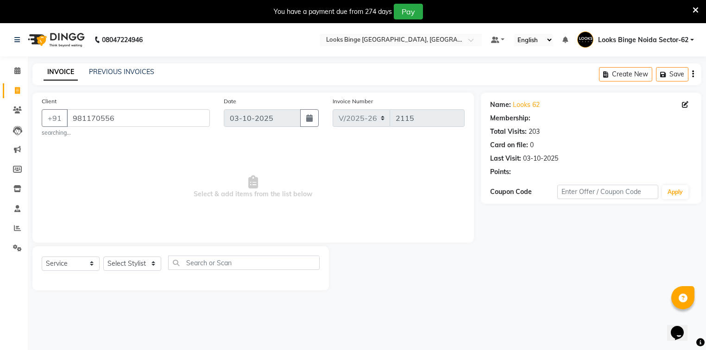
select select "1: Object"
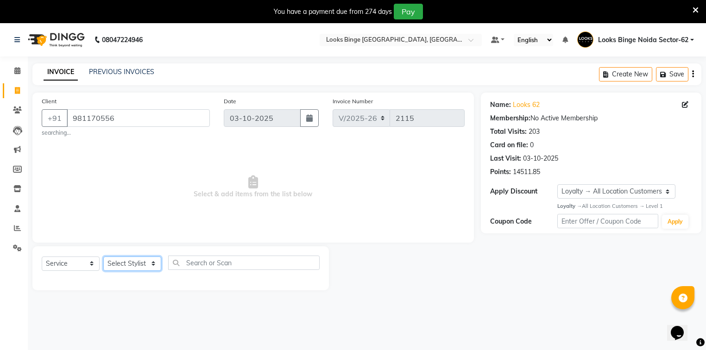
click at [121, 267] on select "Select Stylist ANJALI [PERSON_NAME] [PERSON_NAME] Counter_Sales Kasim Looks Bin…" at bounding box center [132, 264] width 58 height 14
select select "35556"
click at [103, 257] on select "Select Stylist ANJALI [PERSON_NAME] [PERSON_NAME] Counter_Sales Kasim Looks Bin…" at bounding box center [132, 264] width 58 height 14
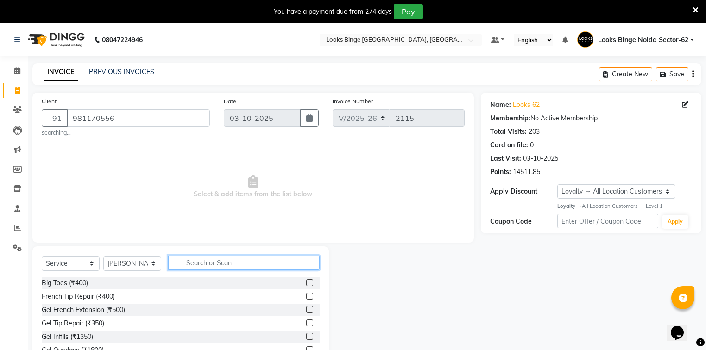
click at [212, 264] on input "text" at bounding box center [244, 263] width 152 height 14
type input "cut"
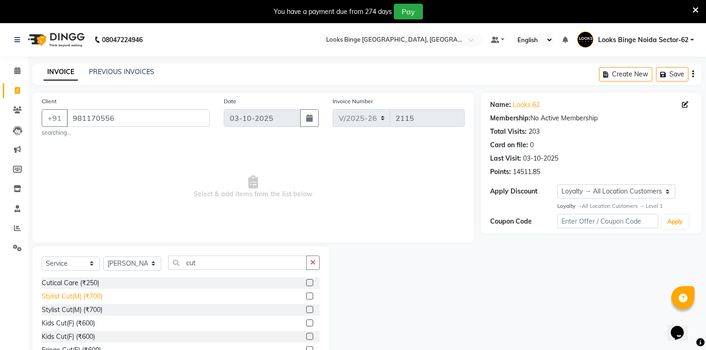
click at [80, 296] on div "Stylist Cut(M) (₹700)" at bounding box center [72, 297] width 61 height 10
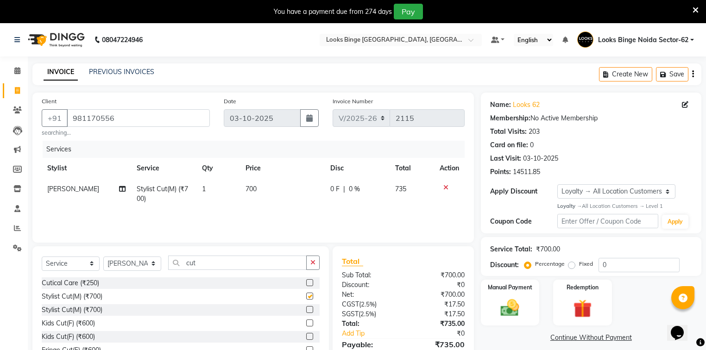
checkbox input "false"
click at [304, 208] on td "700" at bounding box center [282, 194] width 85 height 31
select select "35556"
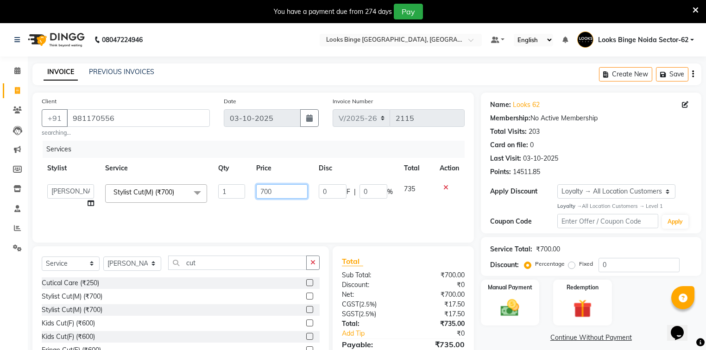
drag, startPoint x: 300, startPoint y: 194, endPoint x: 142, endPoint y: 182, distance: 158.5
click at [142, 182] on tr "[PERSON_NAME] [PERSON_NAME] Counter_Sales Kasim Looks Binge Noida Sector-62 Moh…" at bounding box center [253, 196] width 423 height 35
type input "300"
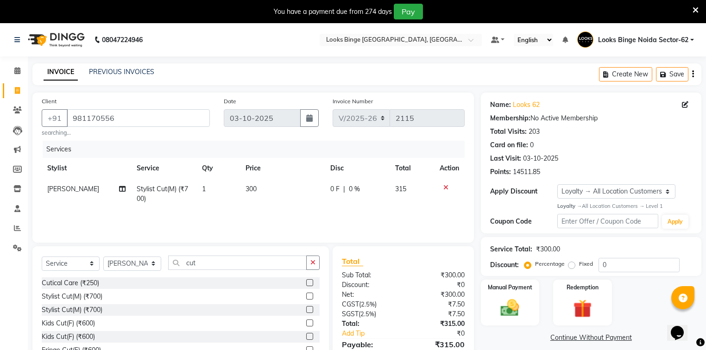
click at [314, 220] on div "Services Stylist Service Qty Price Disc Total Action Salman Stylist Cut(M) (₹70…" at bounding box center [253, 187] width 423 height 93
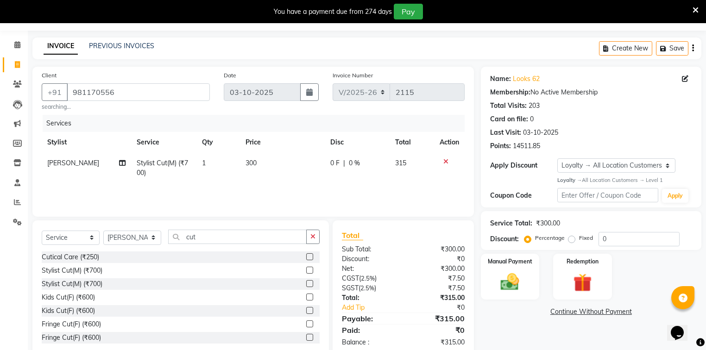
scroll to position [47, 0]
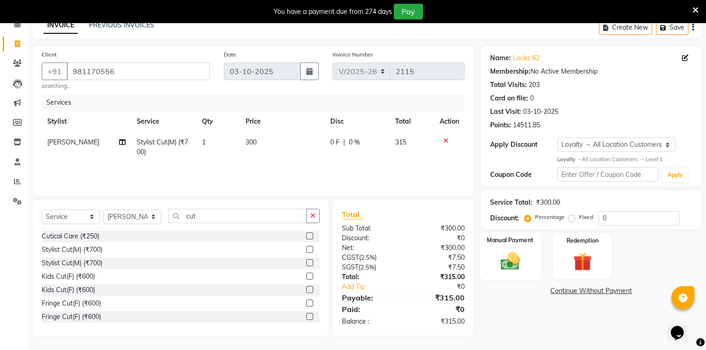
click at [521, 251] on img at bounding box center [511, 261] width 32 height 22
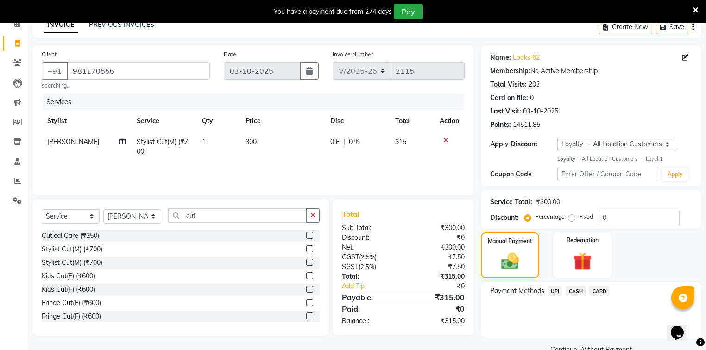
click at [601, 291] on span "CARD" at bounding box center [600, 291] width 20 height 11
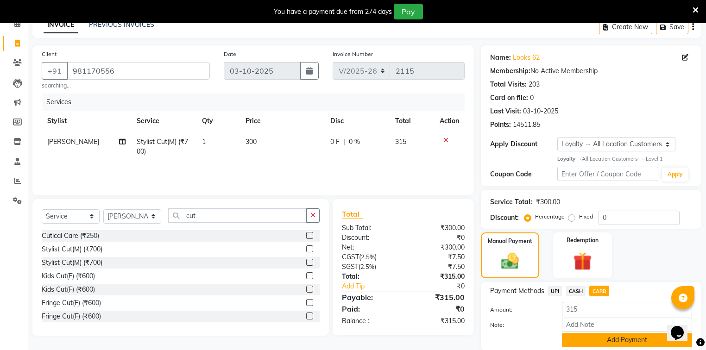
click at [622, 340] on button "Add Payment" at bounding box center [627, 340] width 130 height 14
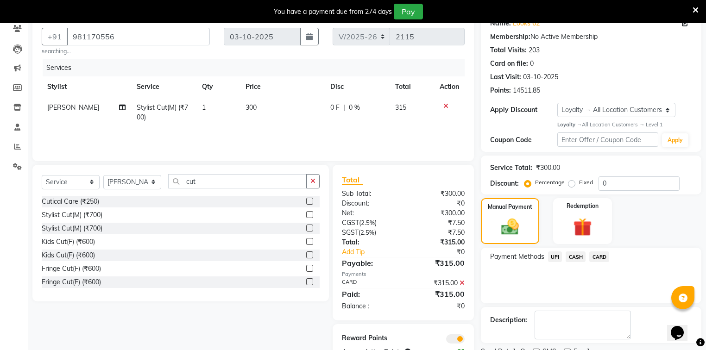
scroll to position [120, 0]
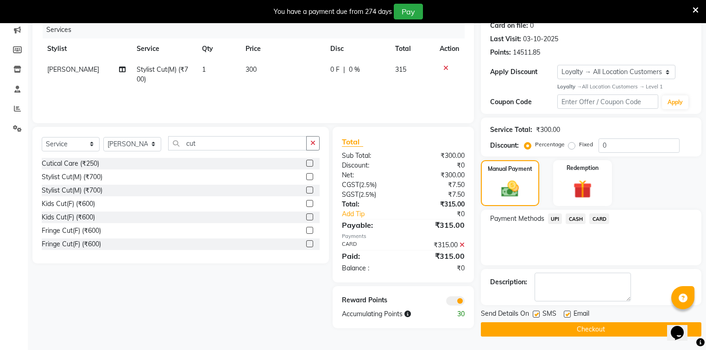
click at [619, 333] on button "Checkout" at bounding box center [591, 330] width 221 height 14
